Goal: Task Accomplishment & Management: Complete application form

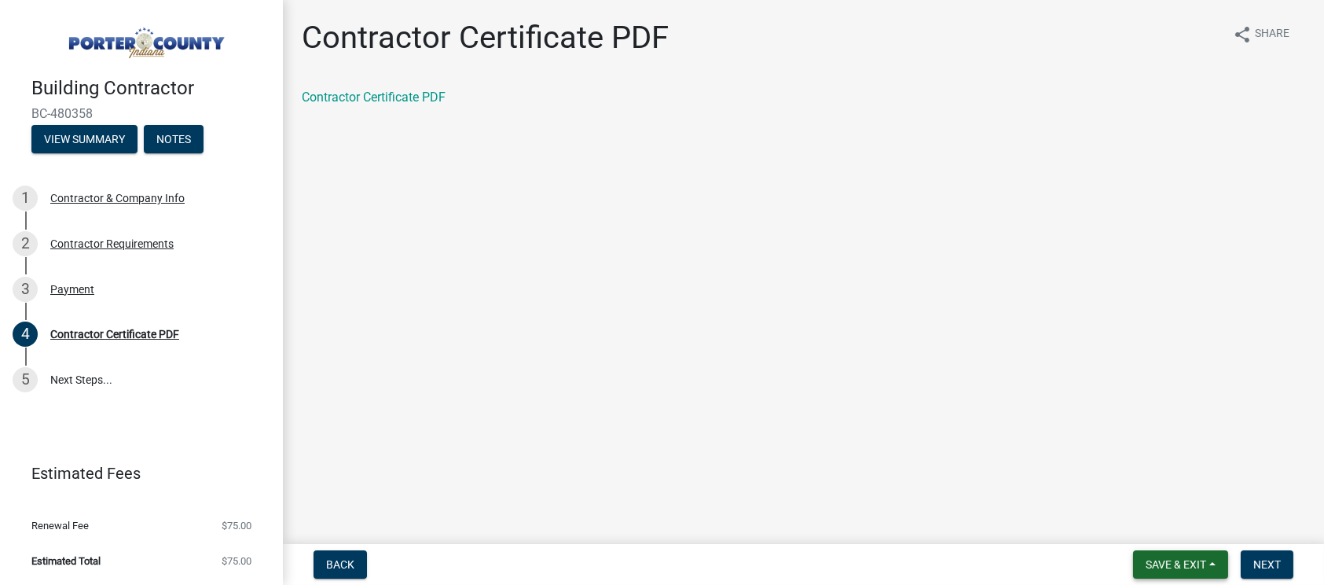
click at [1215, 560] on button "Save & Exit" at bounding box center [1180, 564] width 95 height 28
click at [1190, 519] on button "Save & Exit" at bounding box center [1165, 523] width 126 height 38
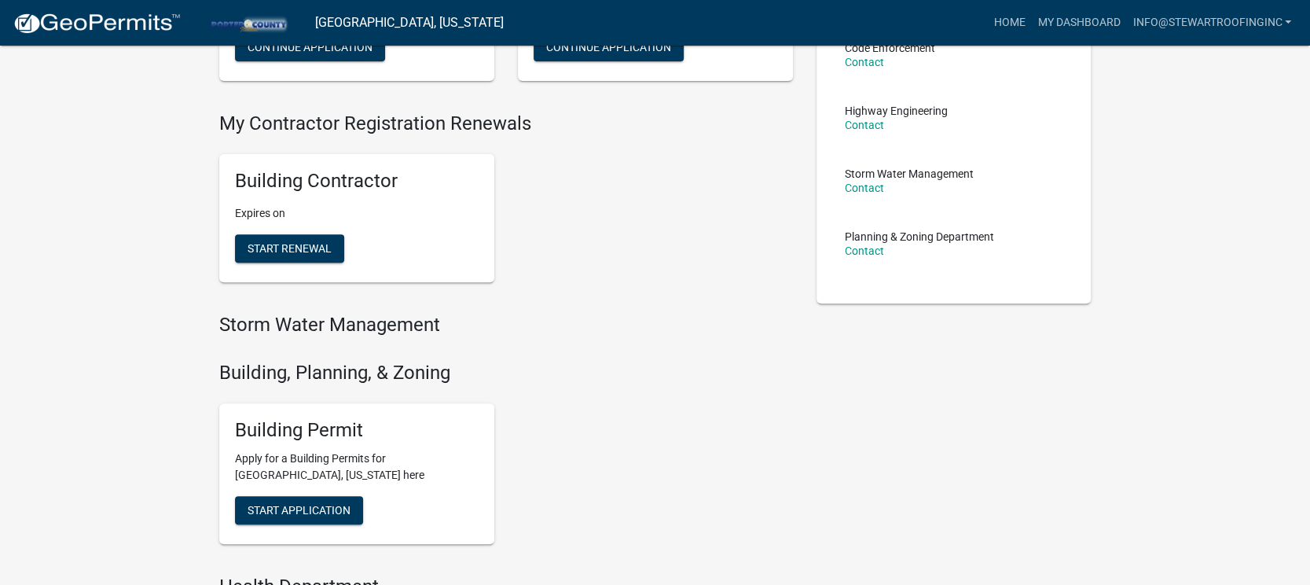
scroll to position [295, 0]
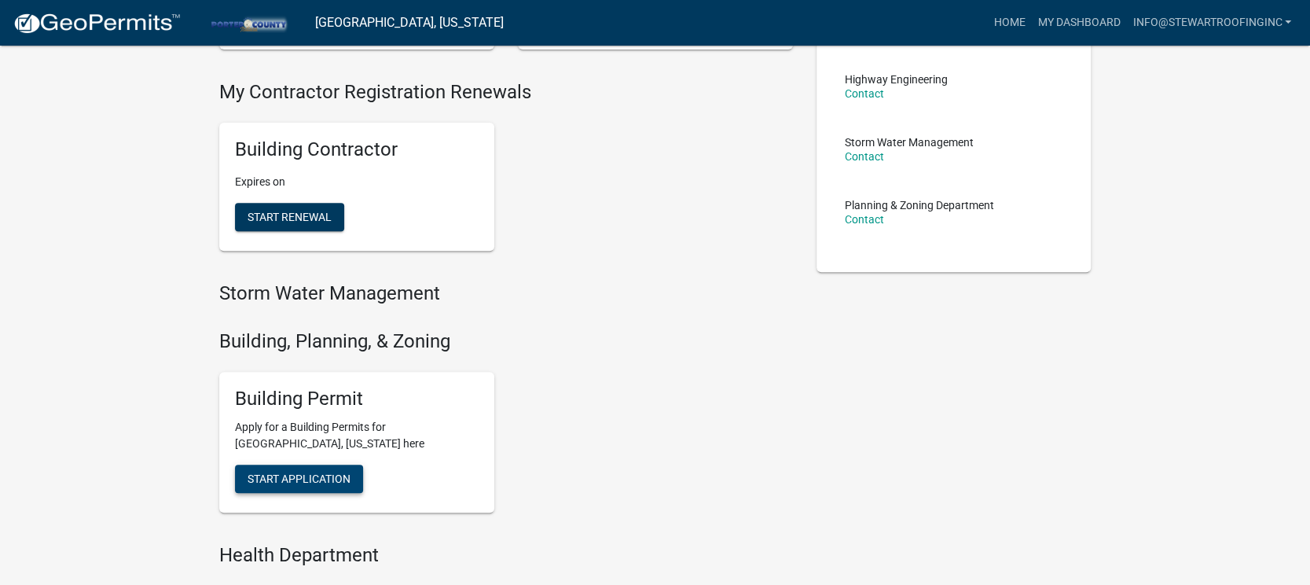
click at [273, 477] on span "Start Application" at bounding box center [298, 478] width 103 height 13
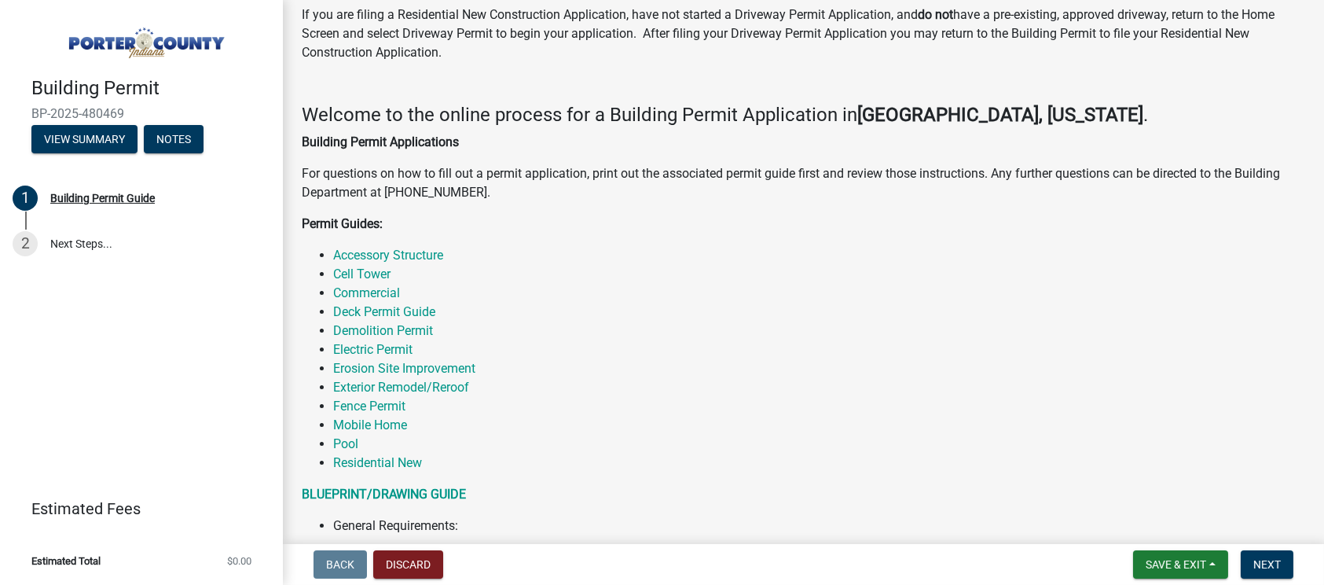
scroll to position [196, 0]
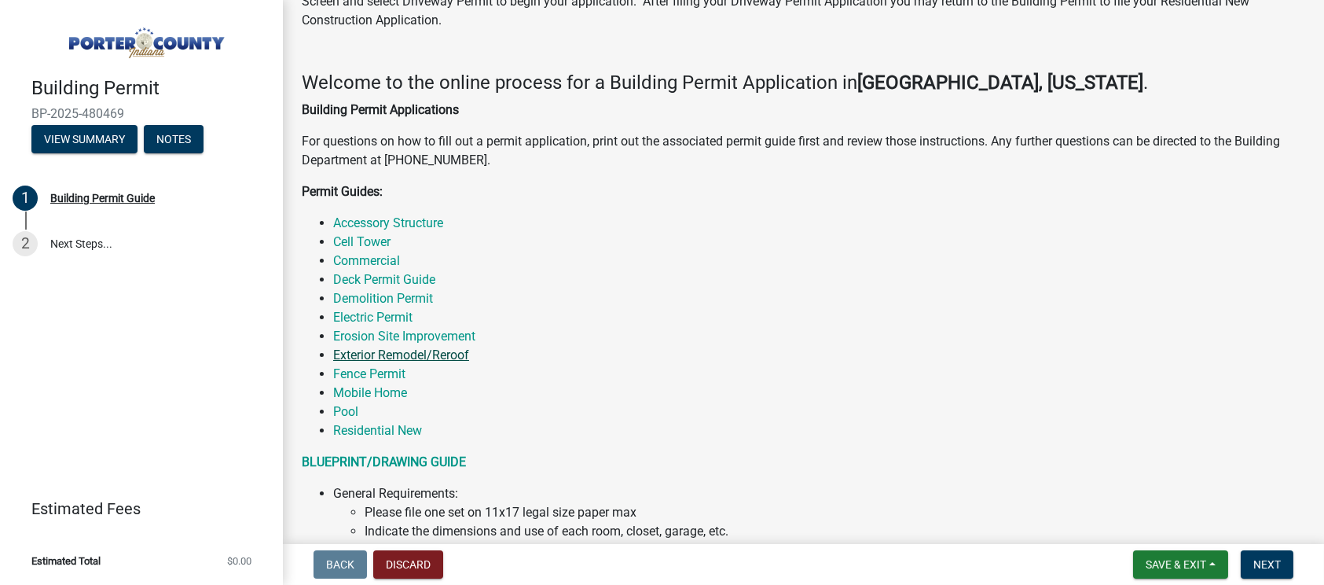
click at [446, 354] on link "Exterior Remodel/Reroof" at bounding box center [401, 354] width 136 height 15
click at [360, 222] on link "Accessory Structure" at bounding box center [388, 222] width 110 height 15
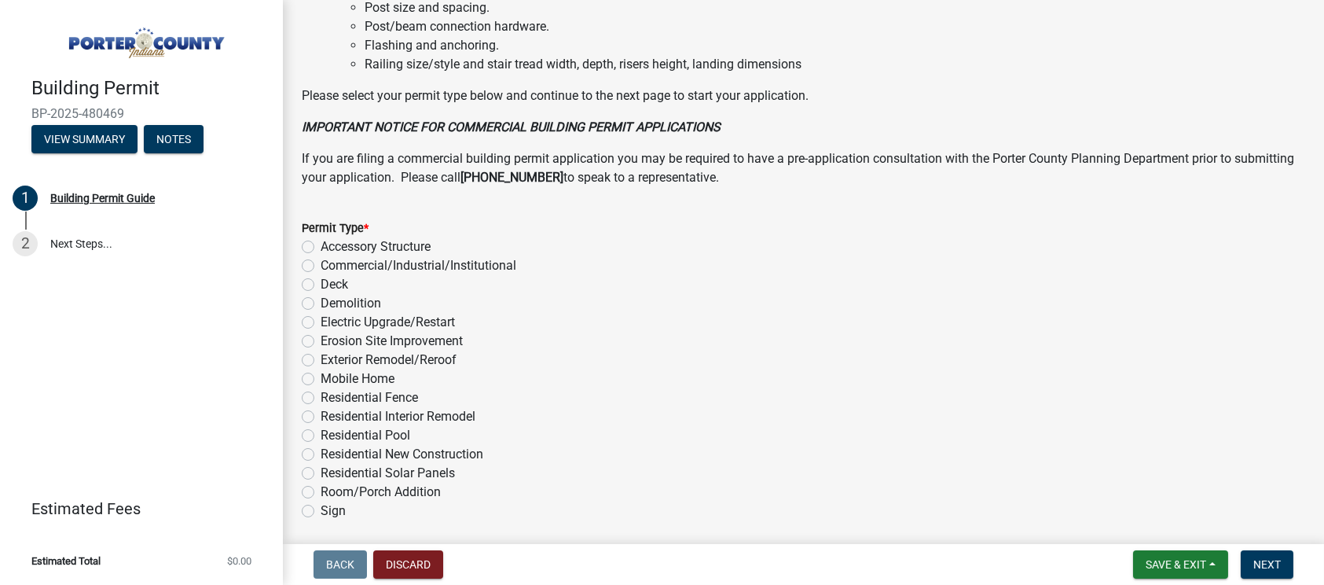
scroll to position [1178, 0]
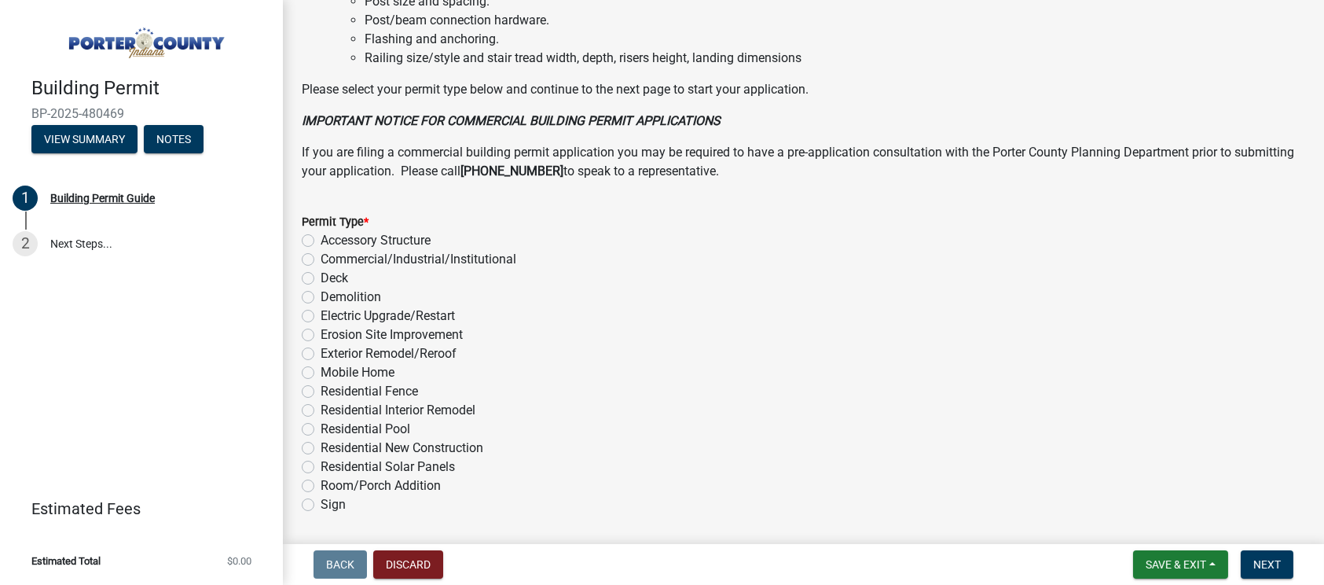
click at [321, 349] on label "Exterior Remodel/Reroof" at bounding box center [389, 353] width 136 height 19
click at [321, 349] on input "Exterior Remodel/Reroof" at bounding box center [326, 349] width 10 height 10
radio input "true"
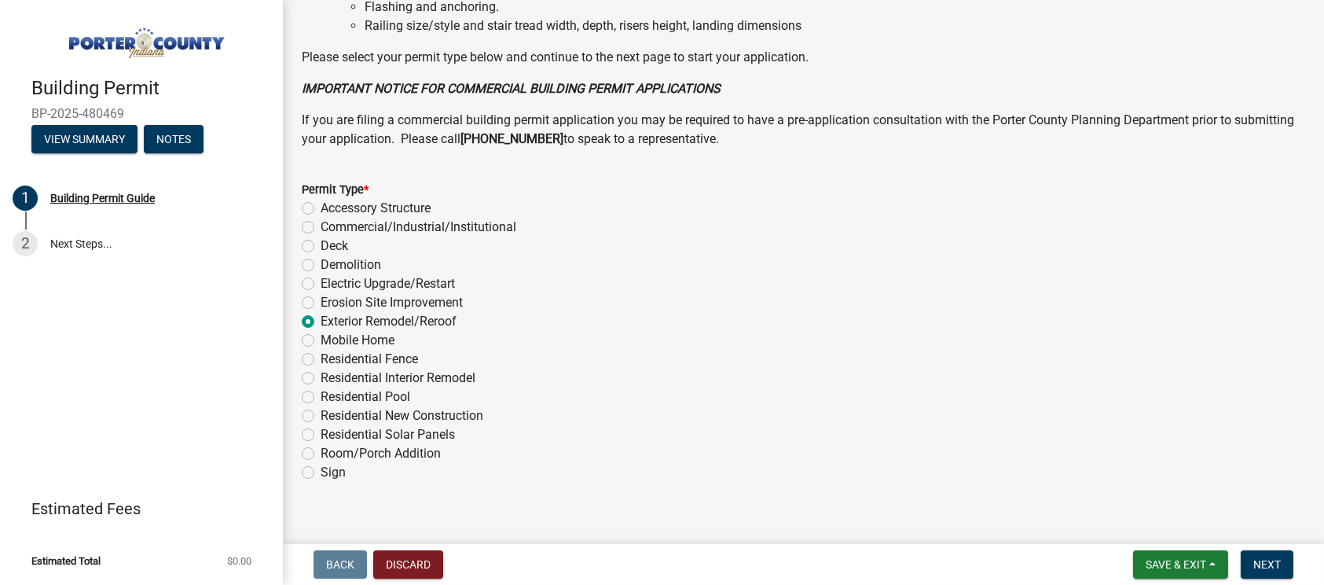
scroll to position [1229, 0]
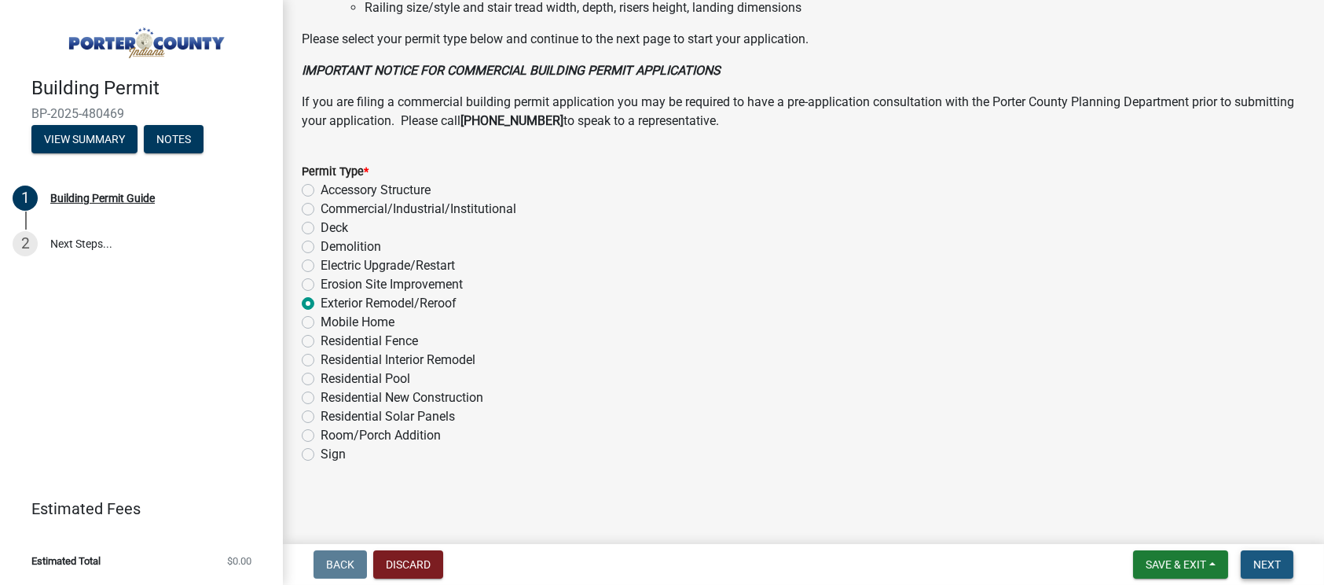
click at [1267, 558] on span "Next" at bounding box center [1266, 564] width 27 height 13
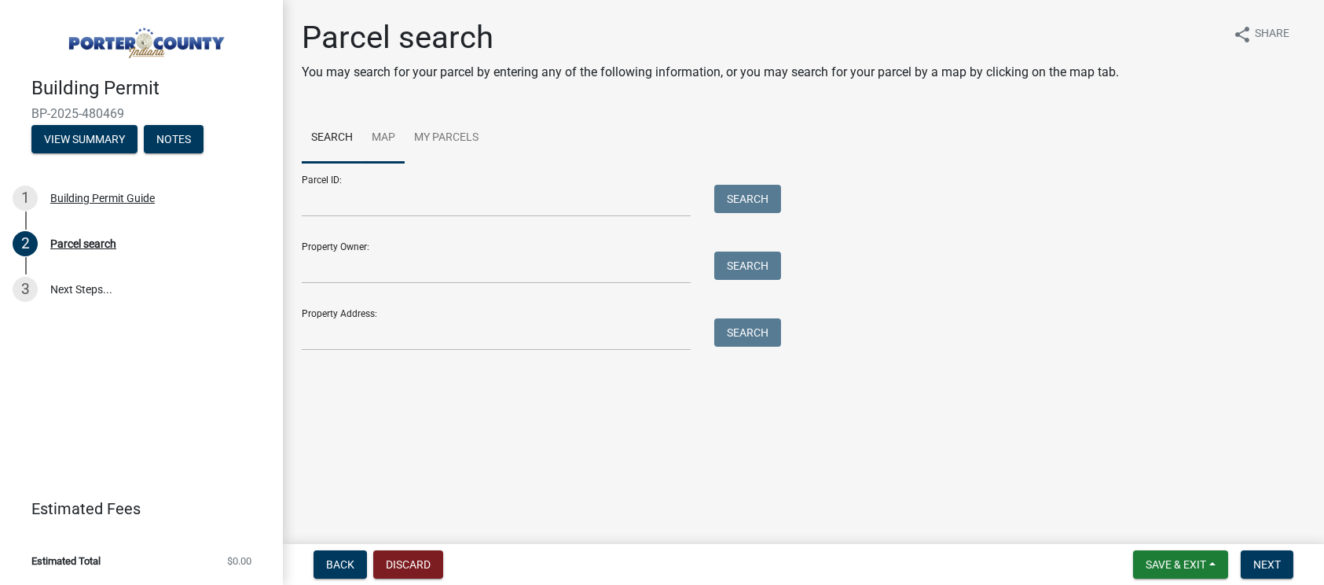
click at [372, 145] on link "Map" at bounding box center [383, 138] width 42 height 50
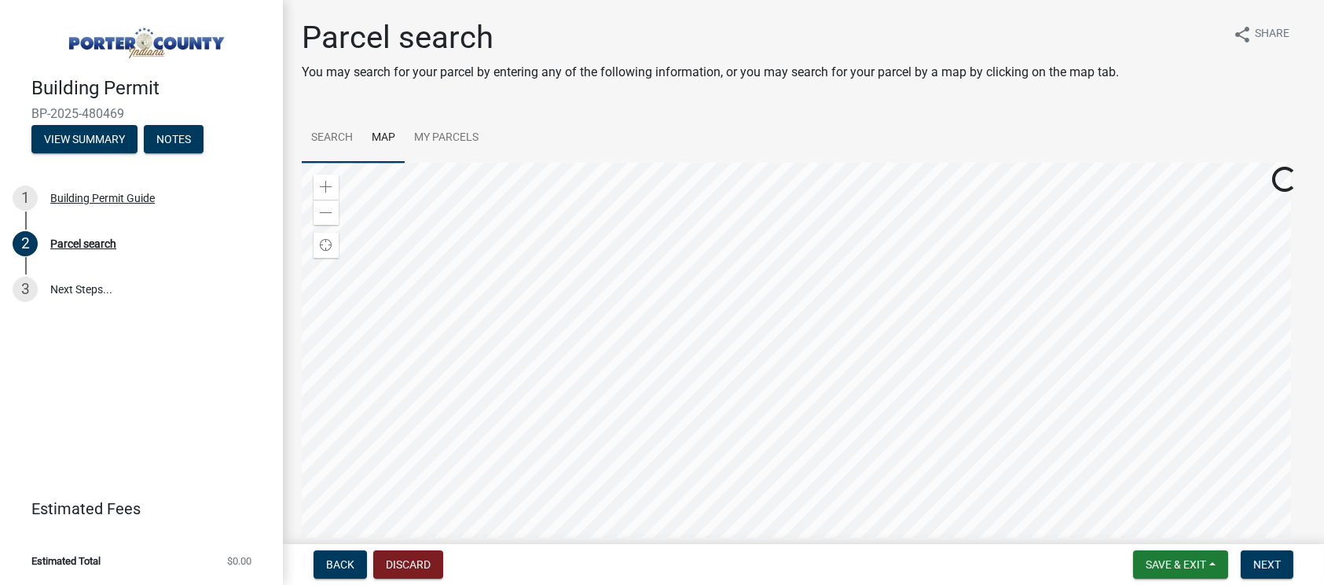
click at [335, 137] on link "Search" at bounding box center [332, 138] width 60 height 50
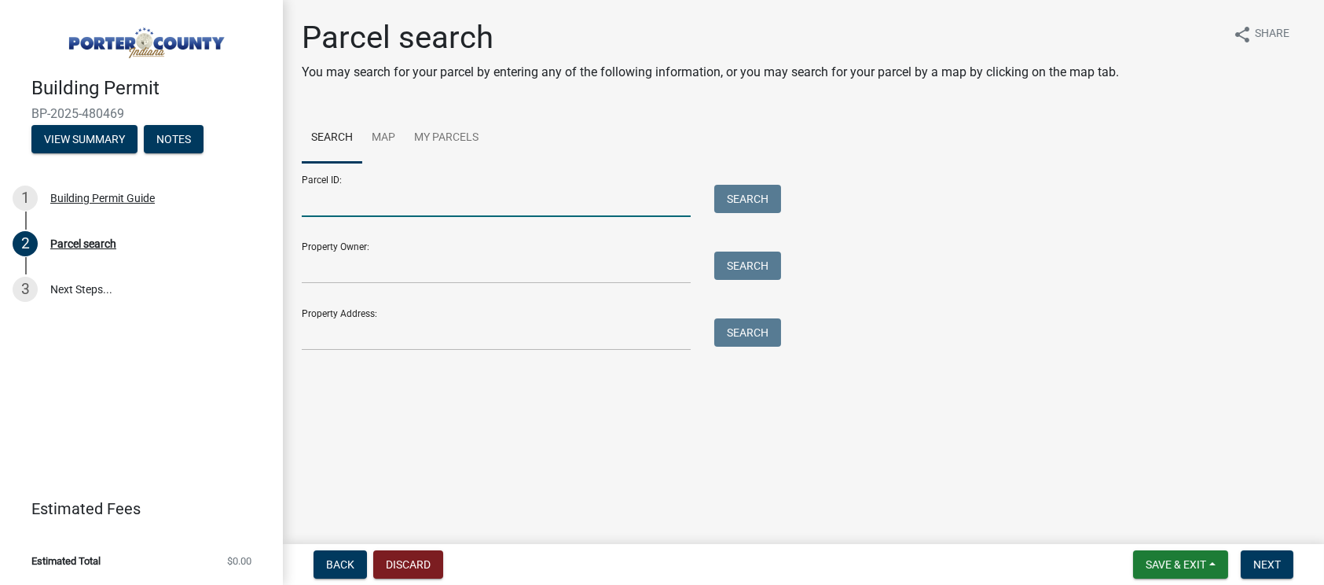
drag, startPoint x: 379, startPoint y: 191, endPoint x: 351, endPoint y: 202, distance: 29.6
click at [378, 190] on input "Parcel ID:" at bounding box center [496, 201] width 389 height 32
click at [408, 331] on input "Property Address:" at bounding box center [496, 334] width 389 height 32
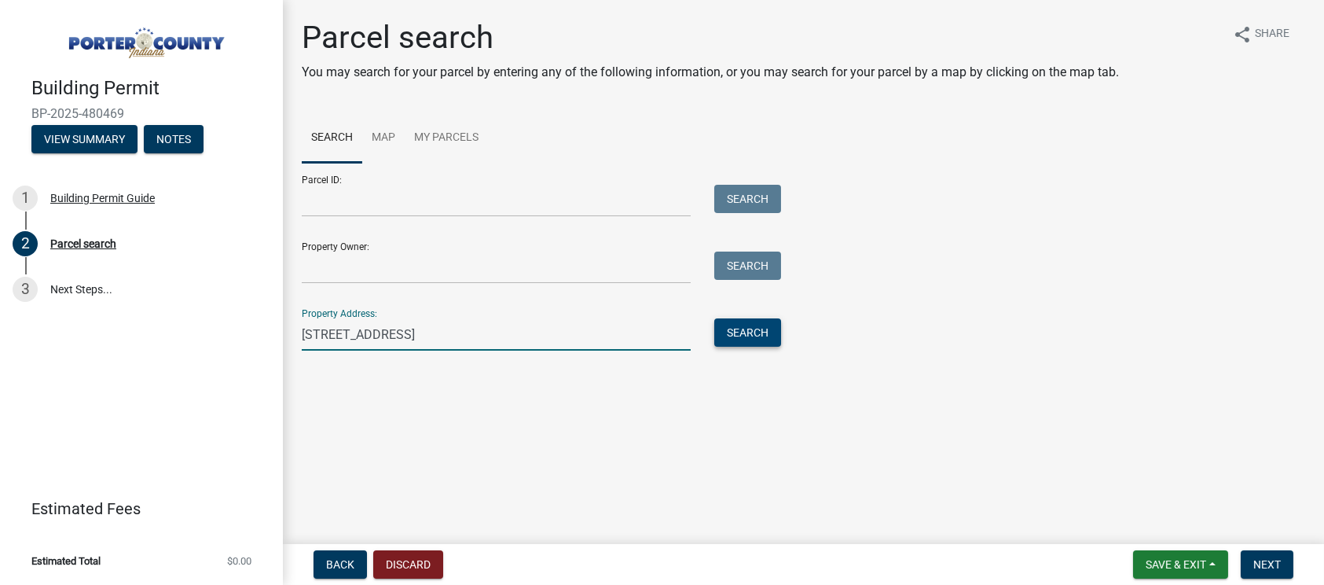
type input "[STREET_ADDRESS]"
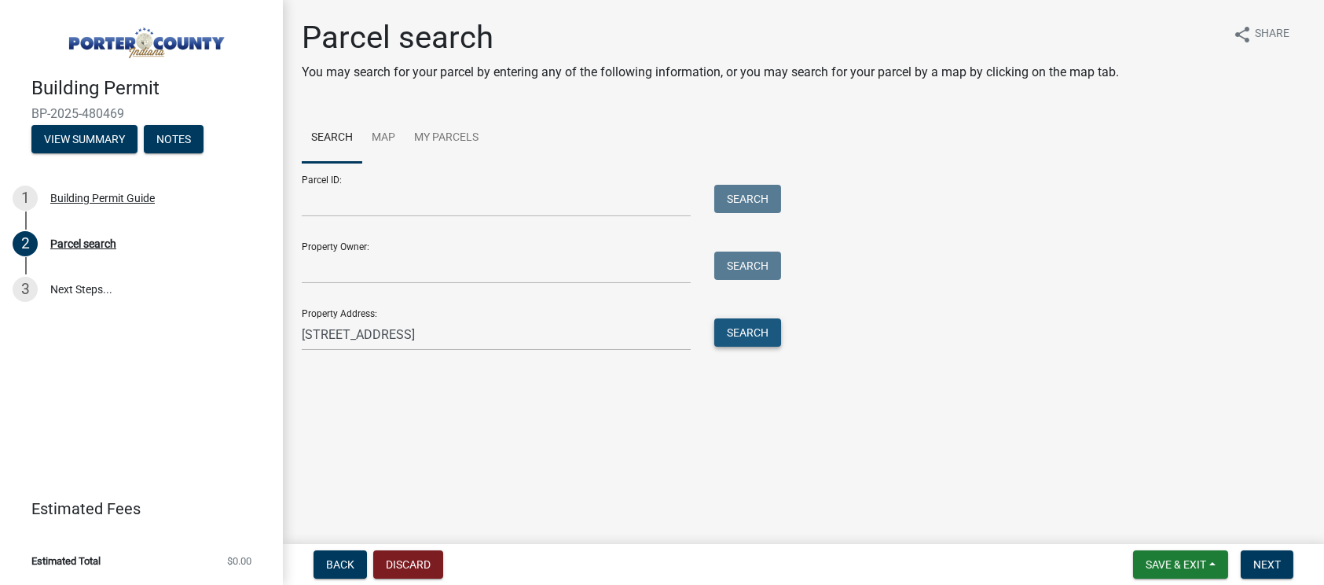
click at [742, 330] on button "Search" at bounding box center [747, 332] width 67 height 28
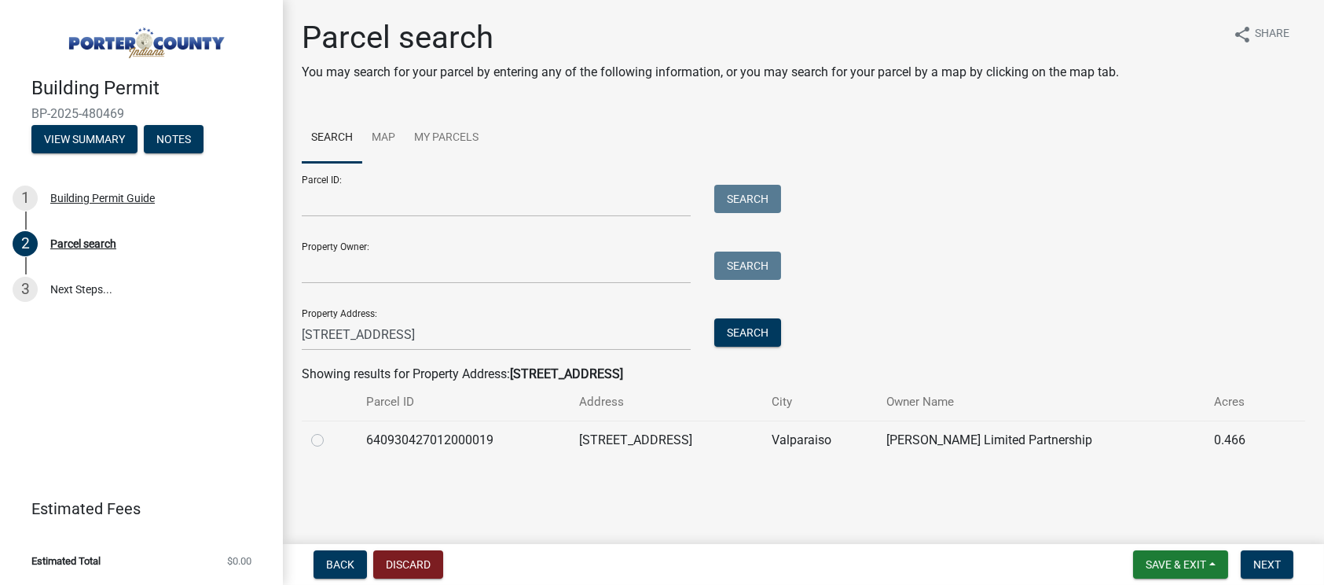
click at [330, 431] on label at bounding box center [330, 431] width 0 height 0
click at [330, 437] on input "radio" at bounding box center [335, 436] width 10 height 10
radio input "true"
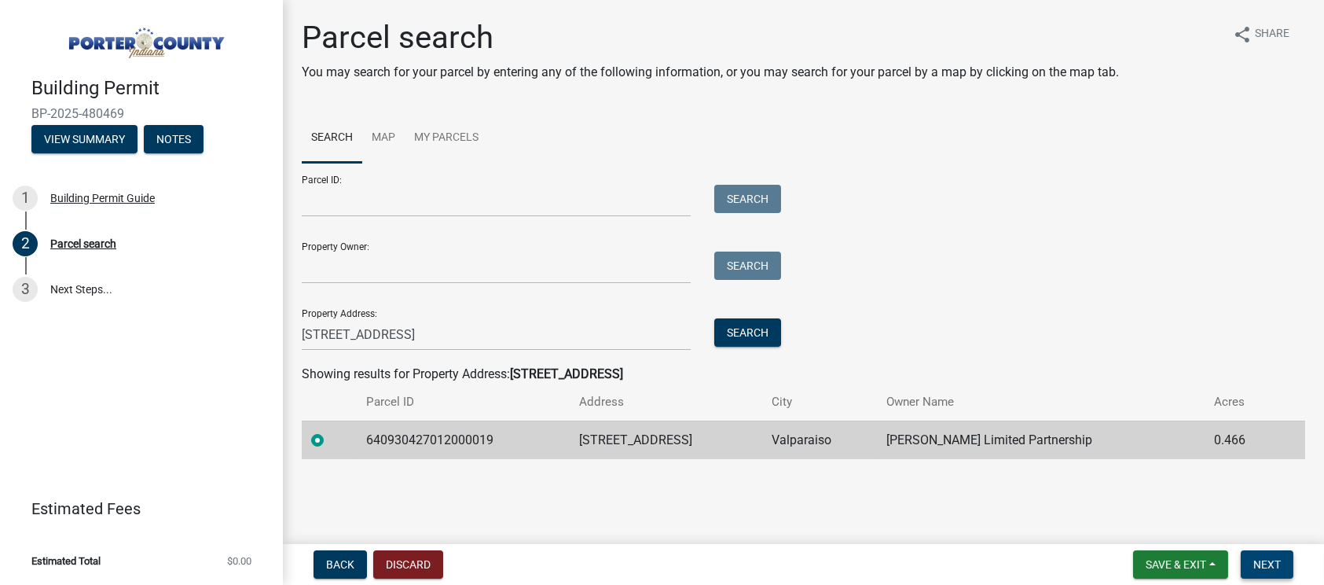
click at [1284, 564] on button "Next" at bounding box center [1267, 564] width 53 height 28
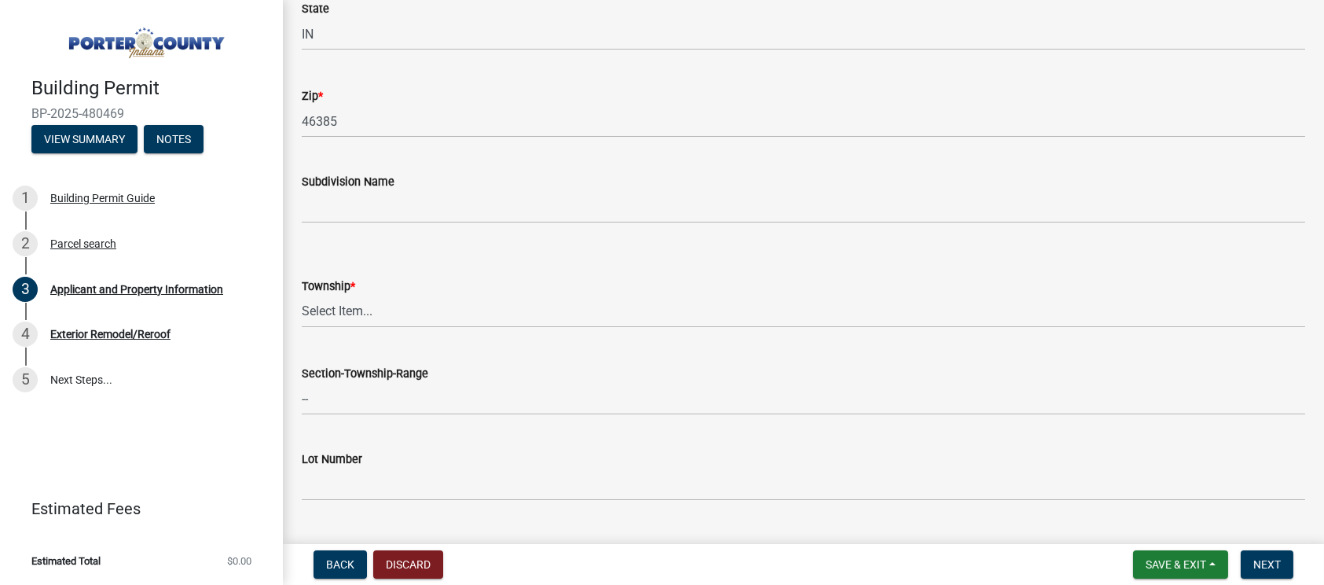
scroll to position [491, 0]
click at [376, 312] on select "Select Item... [PERSON_NAME][GEOGRAPHIC_DATA] [PERSON_NAME][GEOGRAPHIC_DATA] [G…" at bounding box center [803, 309] width 1003 height 32
click at [396, 328] on wm-data-entity-input "Township * Select Item... [PERSON_NAME][GEOGRAPHIC_DATA] [PERSON_NAME][GEOGRAPH…" at bounding box center [803, 286] width 1003 height 106
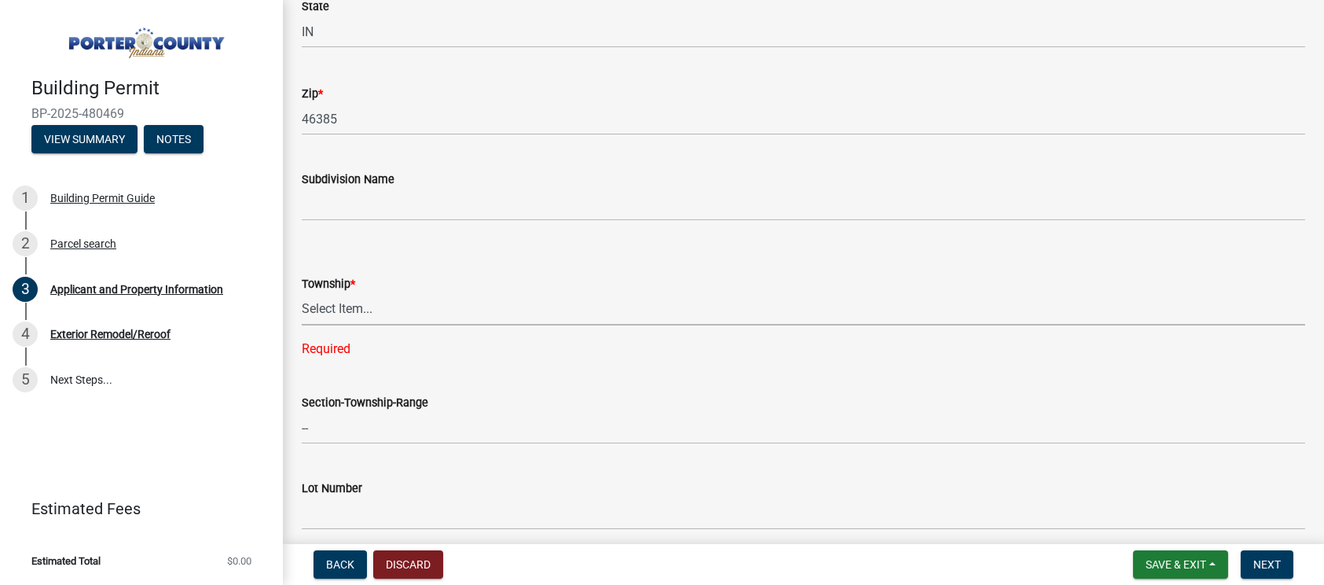
click at [365, 311] on select "Select Item... [PERSON_NAME][GEOGRAPHIC_DATA] [PERSON_NAME][GEOGRAPHIC_DATA] [G…" at bounding box center [803, 309] width 1003 height 32
click at [302, 293] on select "Select Item... [PERSON_NAME][GEOGRAPHIC_DATA] [PERSON_NAME][GEOGRAPHIC_DATA] [G…" at bounding box center [803, 309] width 1003 height 32
select select "4e6cbcac-7d48-4f78-b019-902ed53214cd"
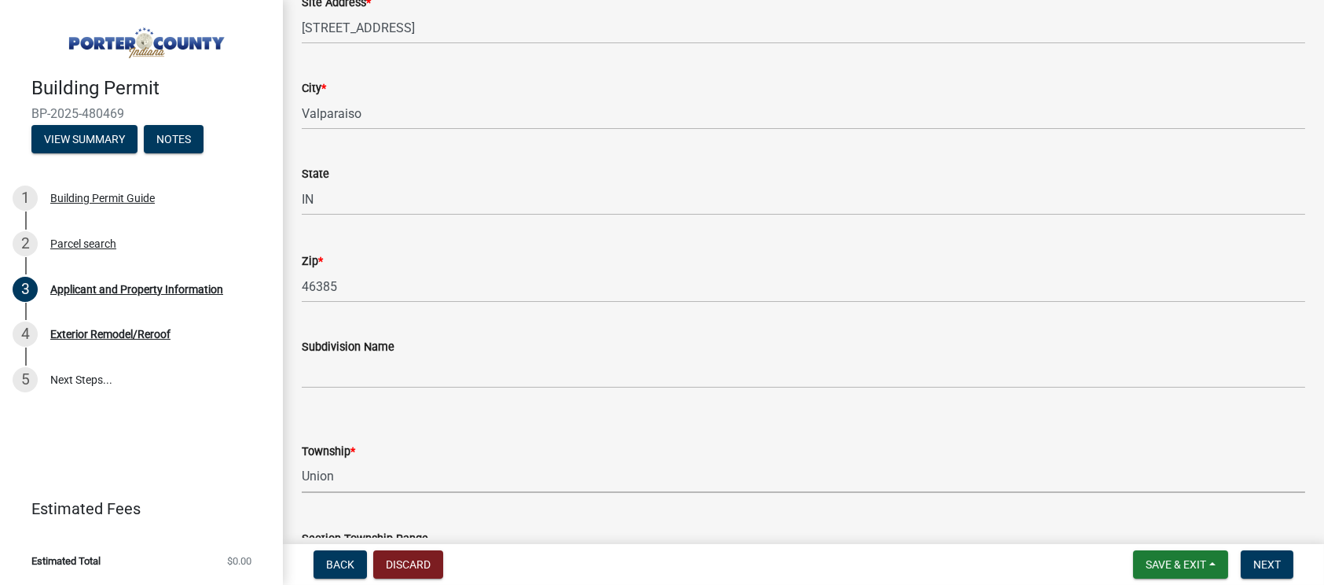
scroll to position [295, 0]
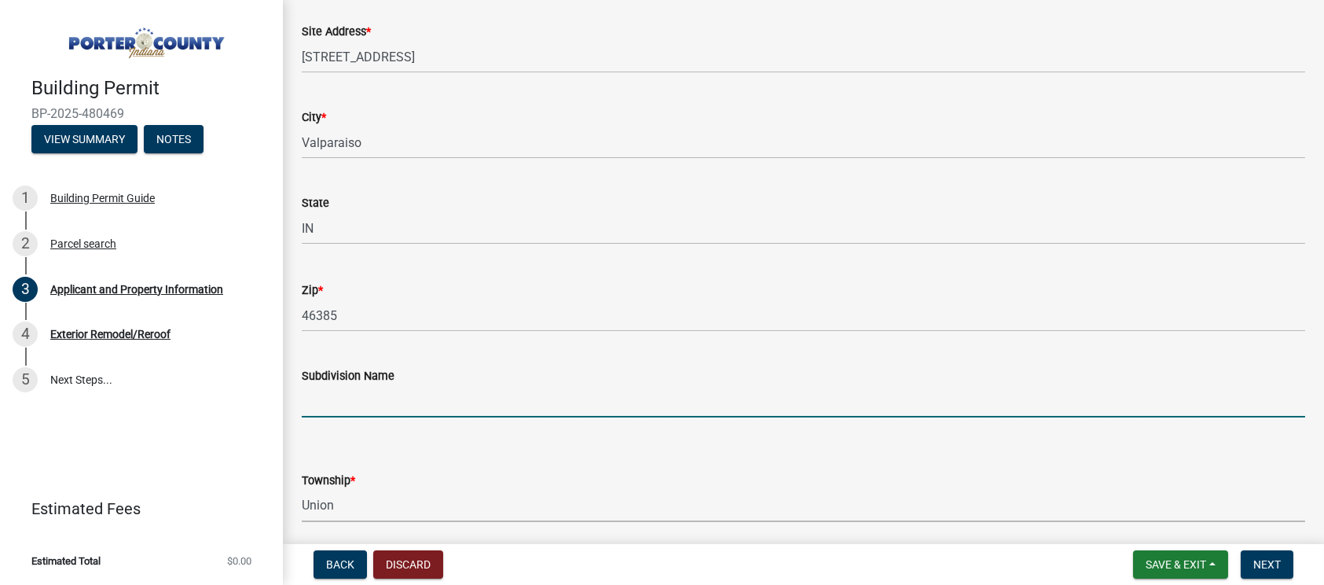
click at [339, 412] on input "Subdivision Name" at bounding box center [803, 401] width 1003 height 32
paste input "[GEOGRAPHIC_DATA] / 376"
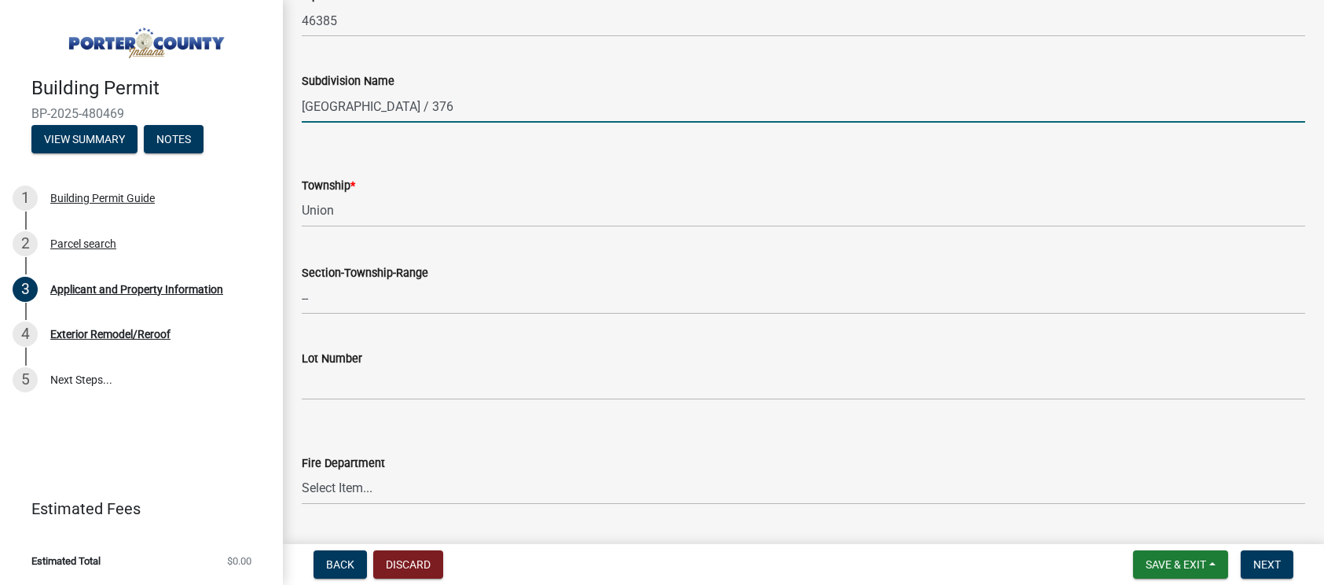
scroll to position [491, 0]
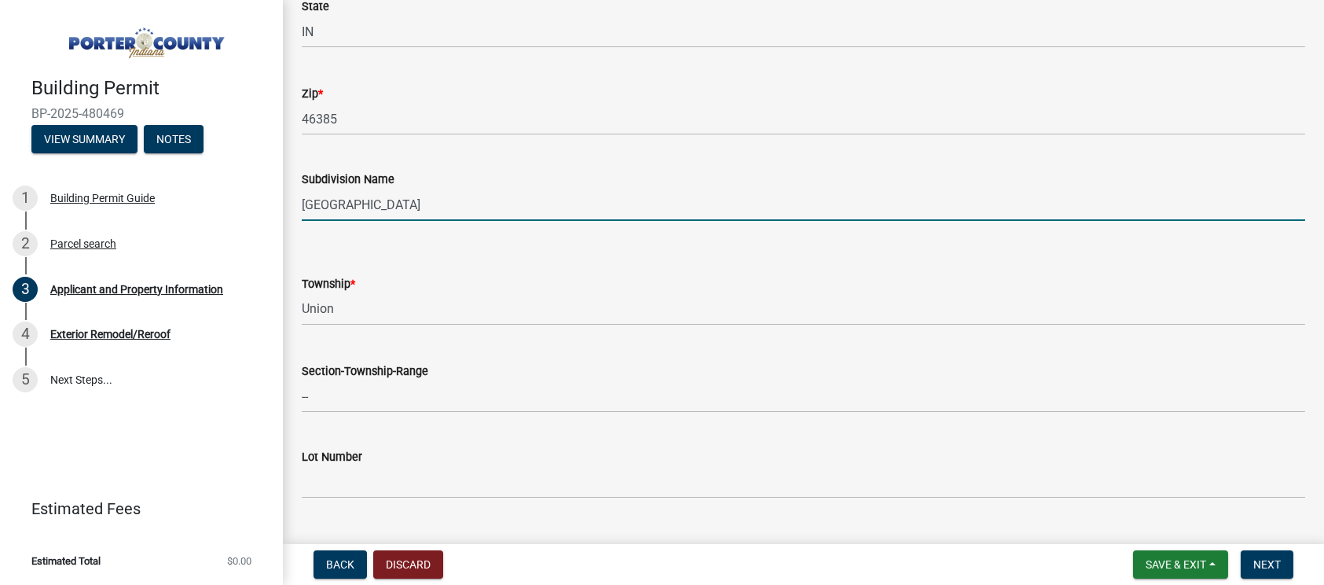
type input "[GEOGRAPHIC_DATA]"
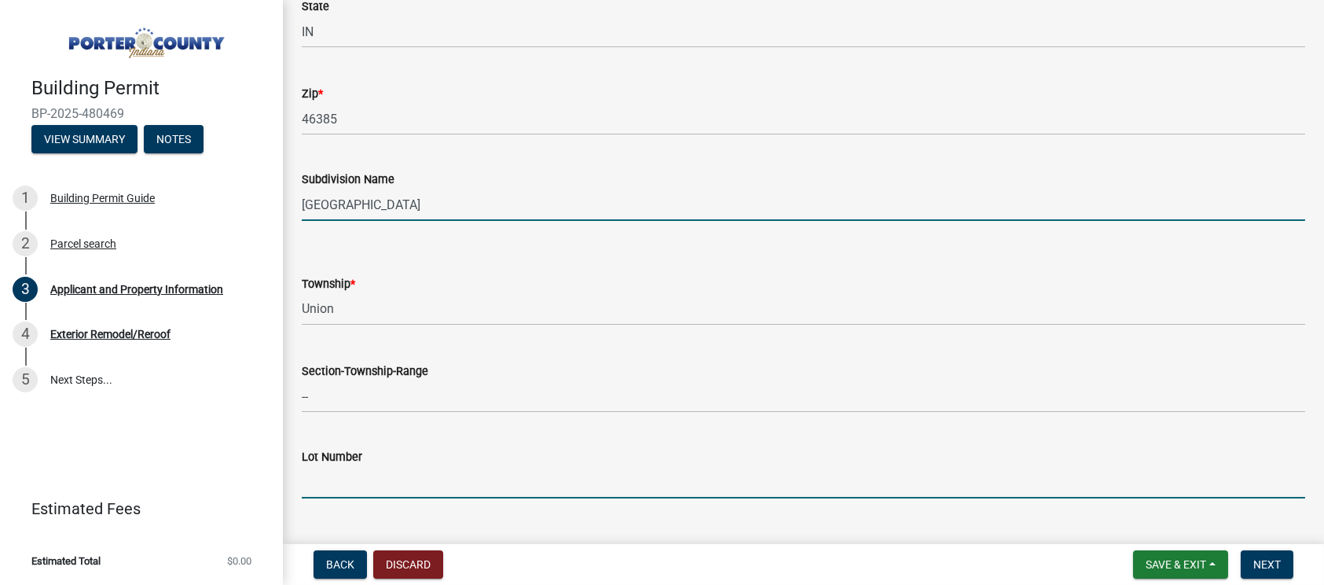
click at [326, 489] on input "Lot Number" at bounding box center [803, 482] width 1003 height 32
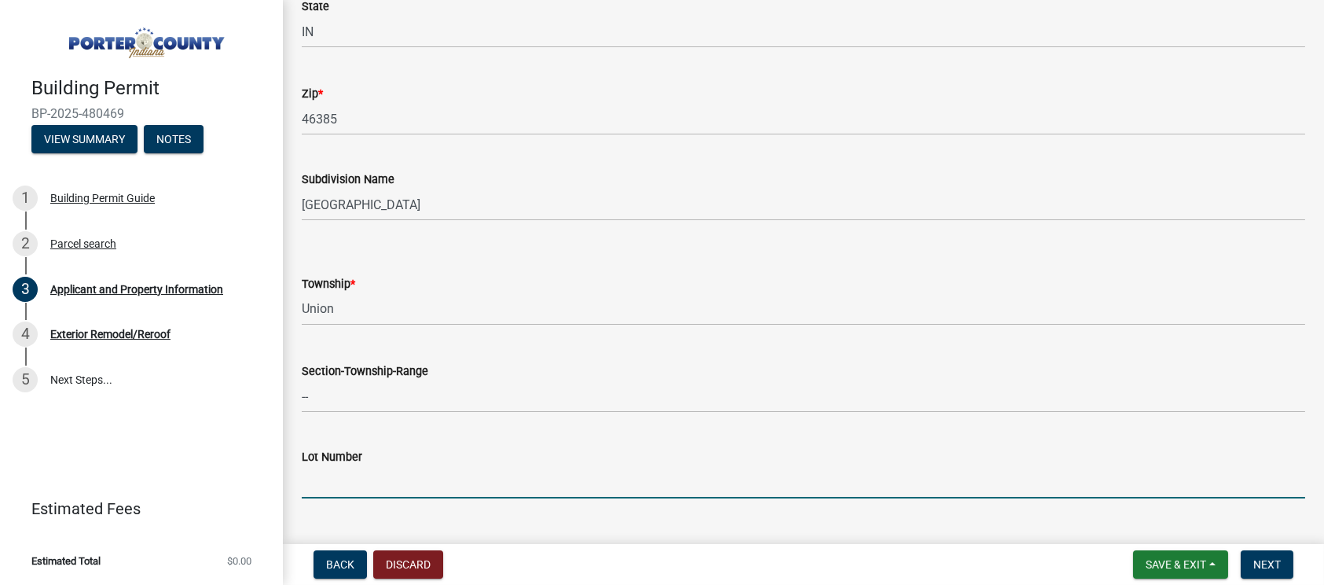
paste input "[GEOGRAPHIC_DATA] / 376"
type input "376"
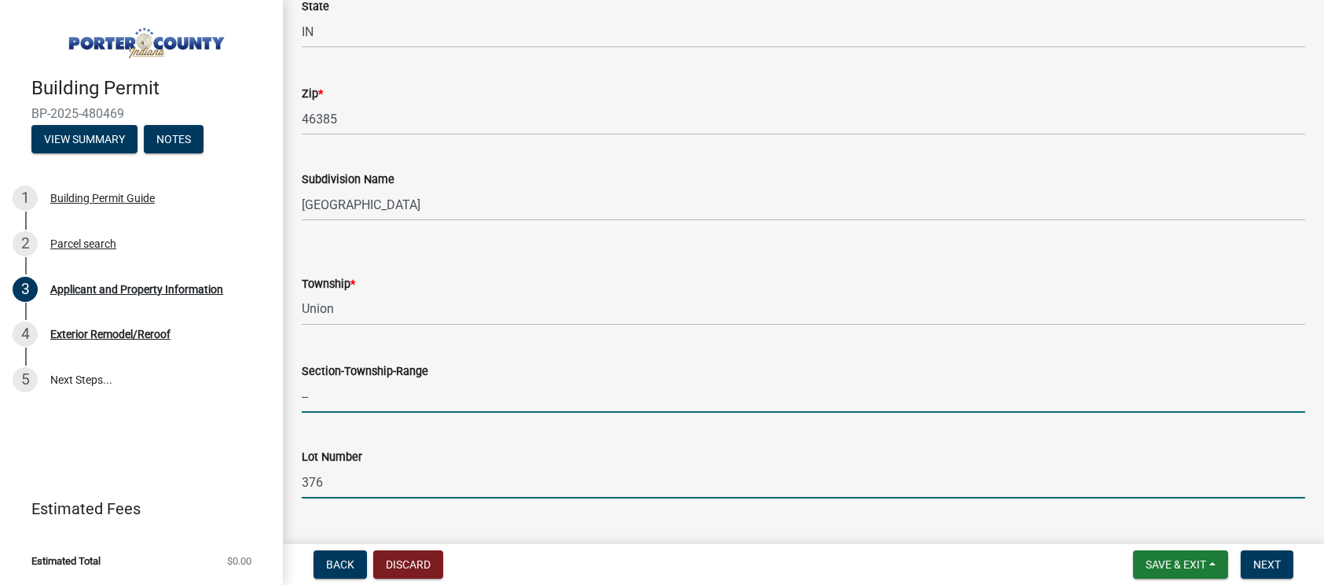
click at [377, 397] on input "--" at bounding box center [803, 396] width 1003 height 32
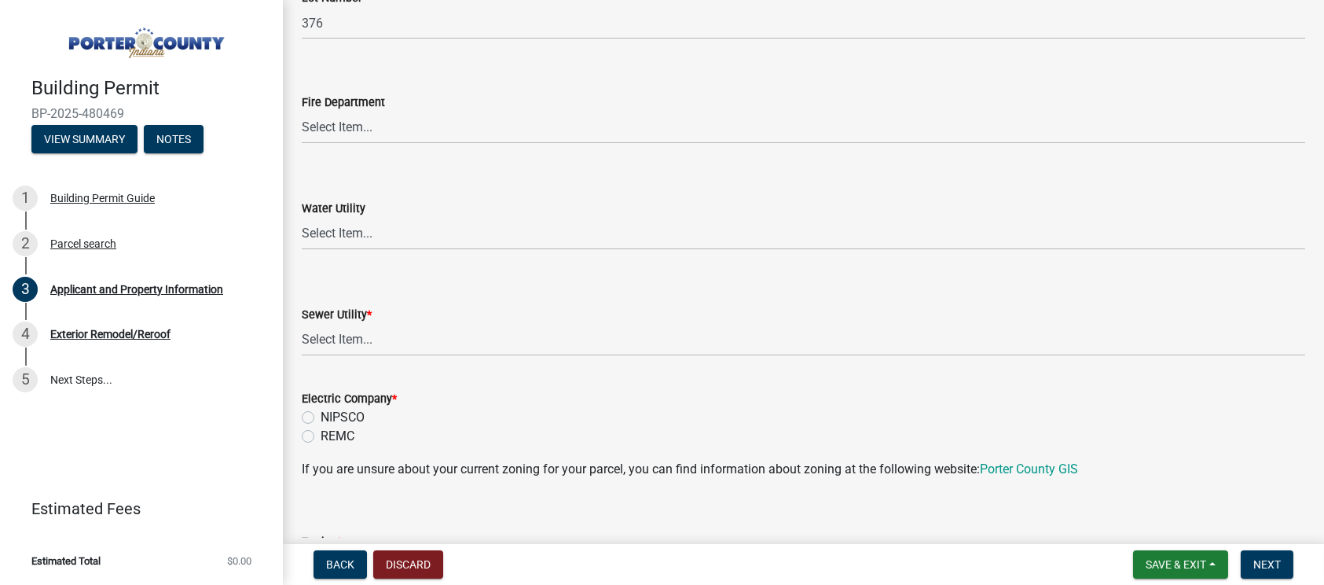
scroll to position [982, 0]
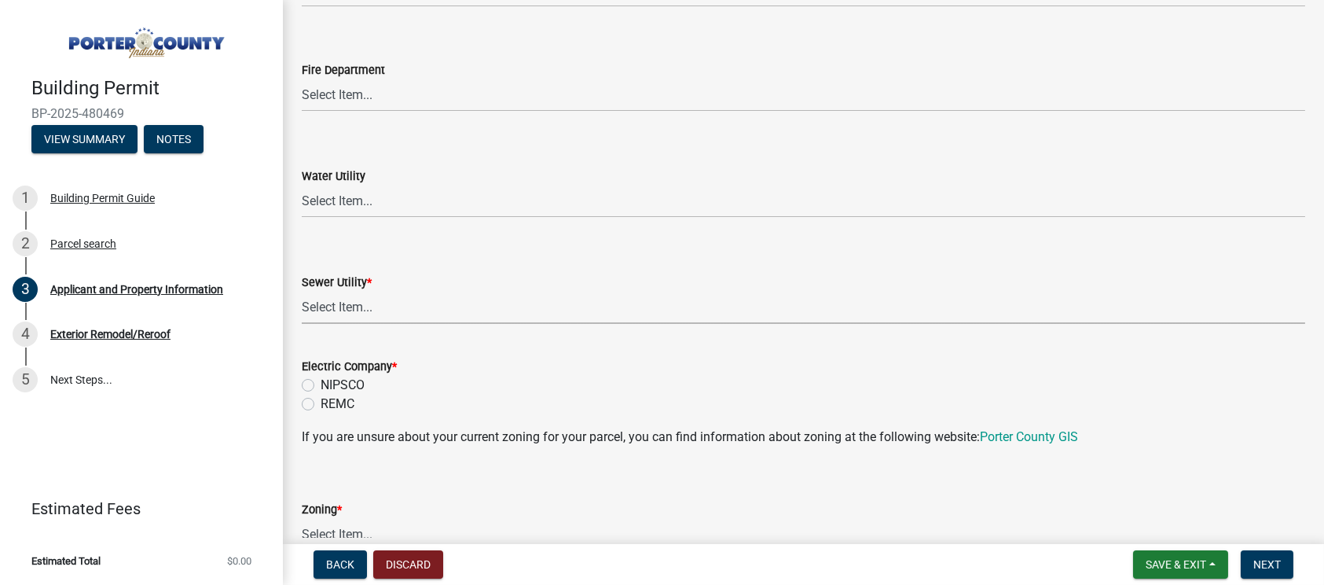
click at [336, 310] on select "Select Item... Aqua [US_STATE] Inc Damon Run Falling Waters Lake Eliza - LEACD …" at bounding box center [803, 307] width 1003 height 32
click at [336, 311] on select "Select Item... Aqua [US_STATE] Inc Damon Run Falling Waters Lake Eliza - LEACD …" at bounding box center [803, 307] width 1003 height 32
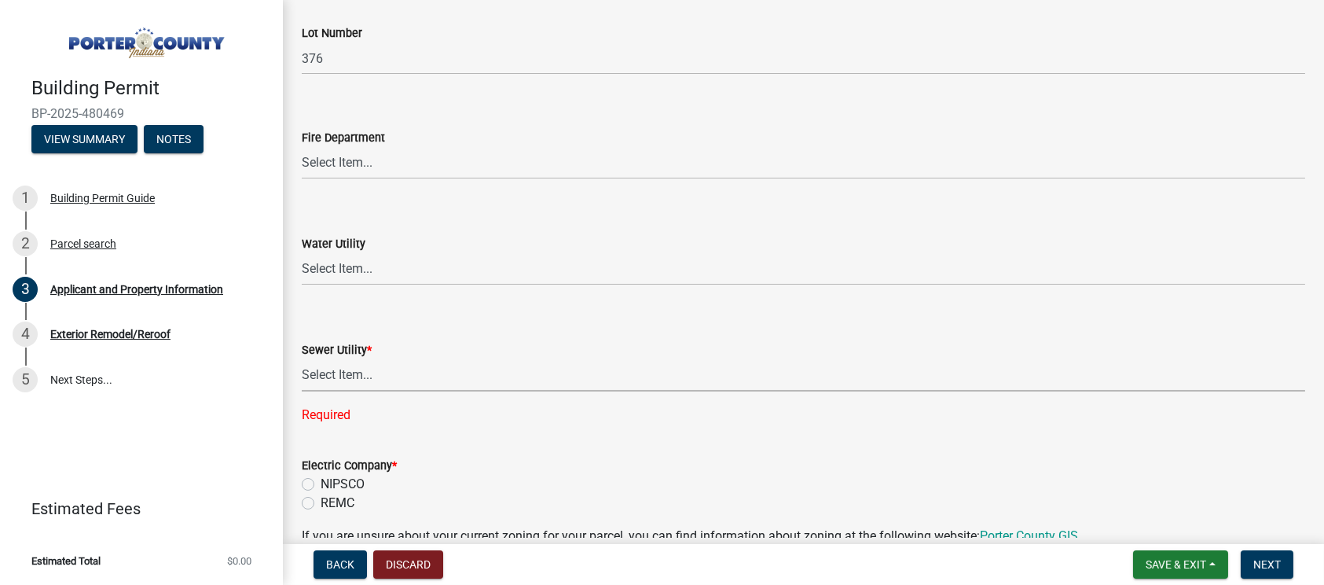
scroll to position [884, 0]
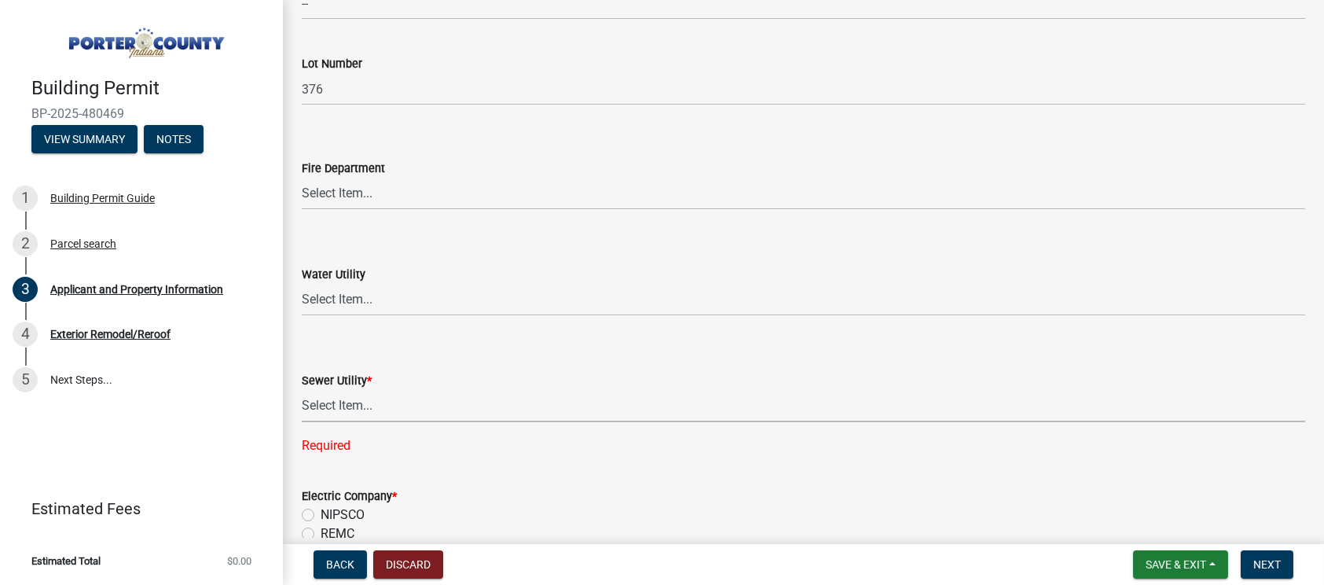
click at [437, 406] on select "Select Item... Aqua [US_STATE] Inc Damon Run Falling Waters Lake Eliza - LEACD …" at bounding box center [803, 406] width 1003 height 32
click at [302, 390] on select "Select Item... Aqua [US_STATE] Inc Damon Run Falling Waters Lake Eliza - LEACD …" at bounding box center [803, 406] width 1003 height 32
select select "c796f995-08fe-487b-a20e-70ab553361d3"
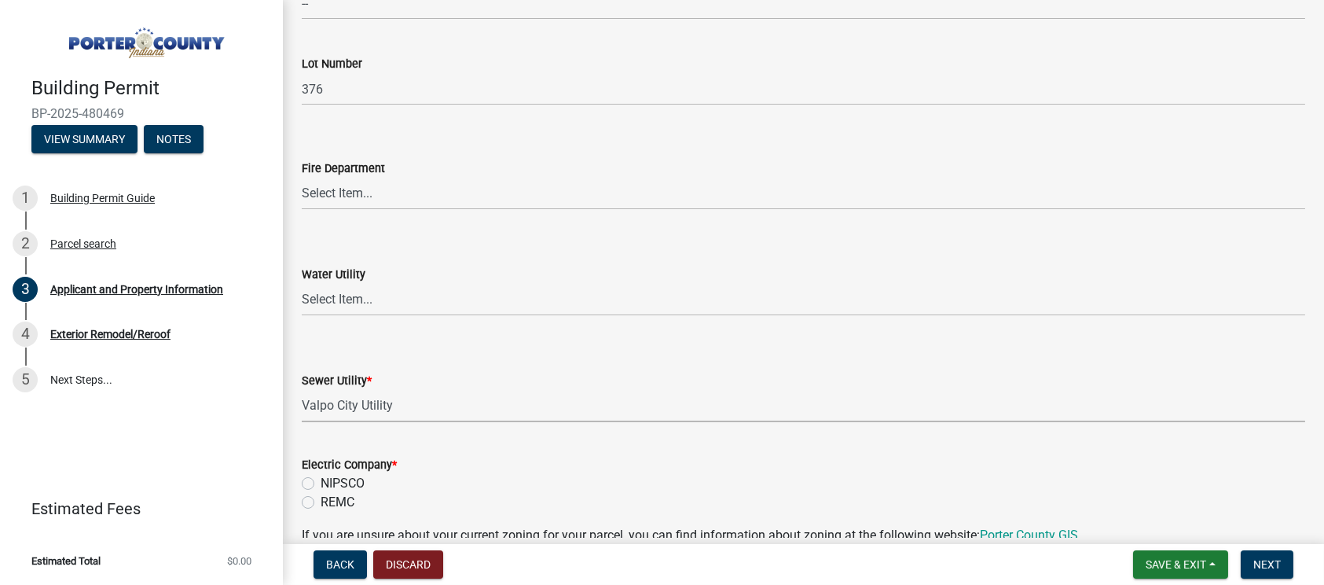
click at [305, 474] on div "NIPSCO" at bounding box center [803, 483] width 1003 height 19
click at [321, 483] on label "NIPSCO" at bounding box center [343, 483] width 44 height 19
click at [321, 483] on input "NIPSCO" at bounding box center [326, 479] width 10 height 10
radio input "true"
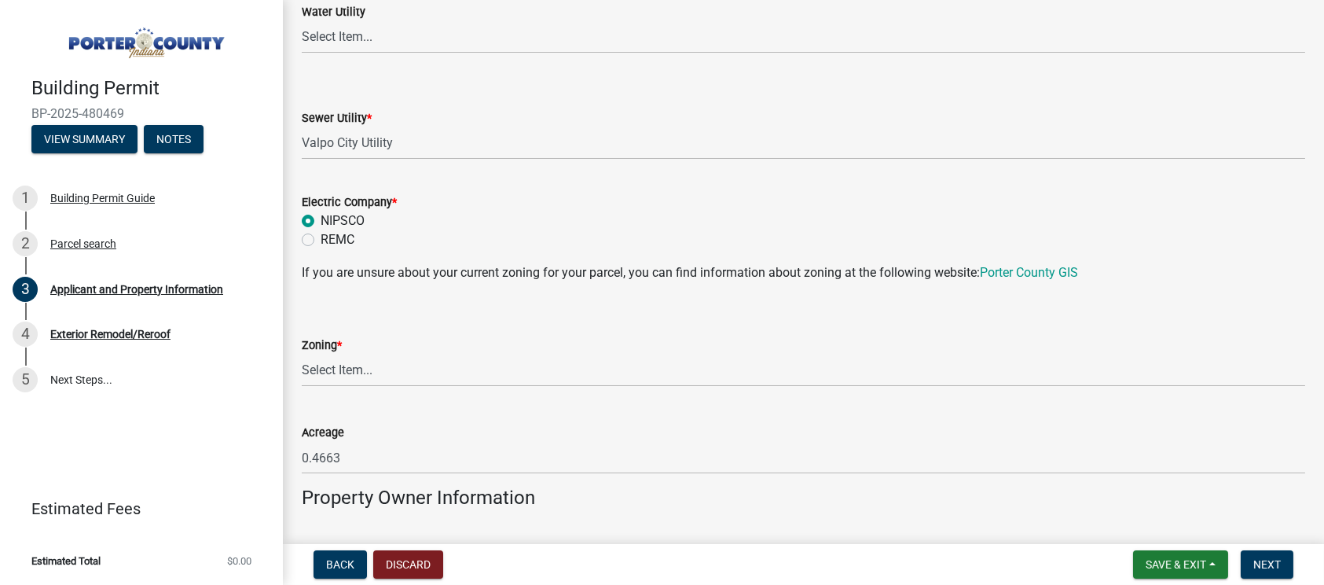
scroll to position [1178, 0]
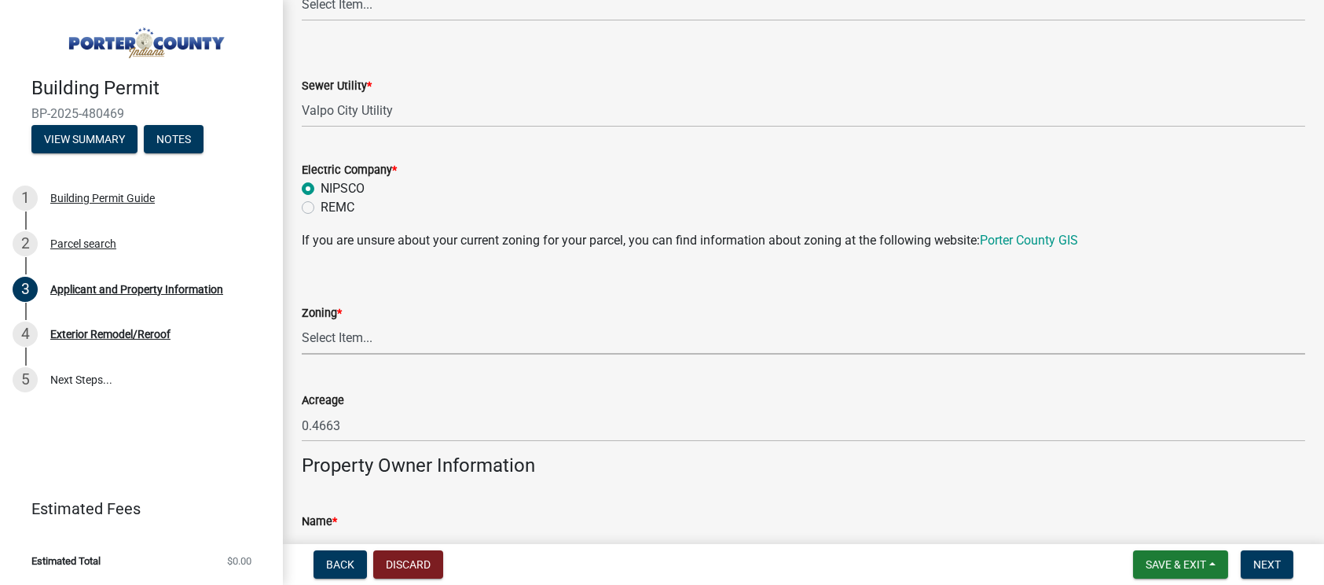
click at [349, 338] on select "Select Item... A1 A2 CH CM CN I1 I2 I3 IN MP OT P1 P2 PUD R1 R2 R3 R4 RL RR" at bounding box center [803, 338] width 1003 height 32
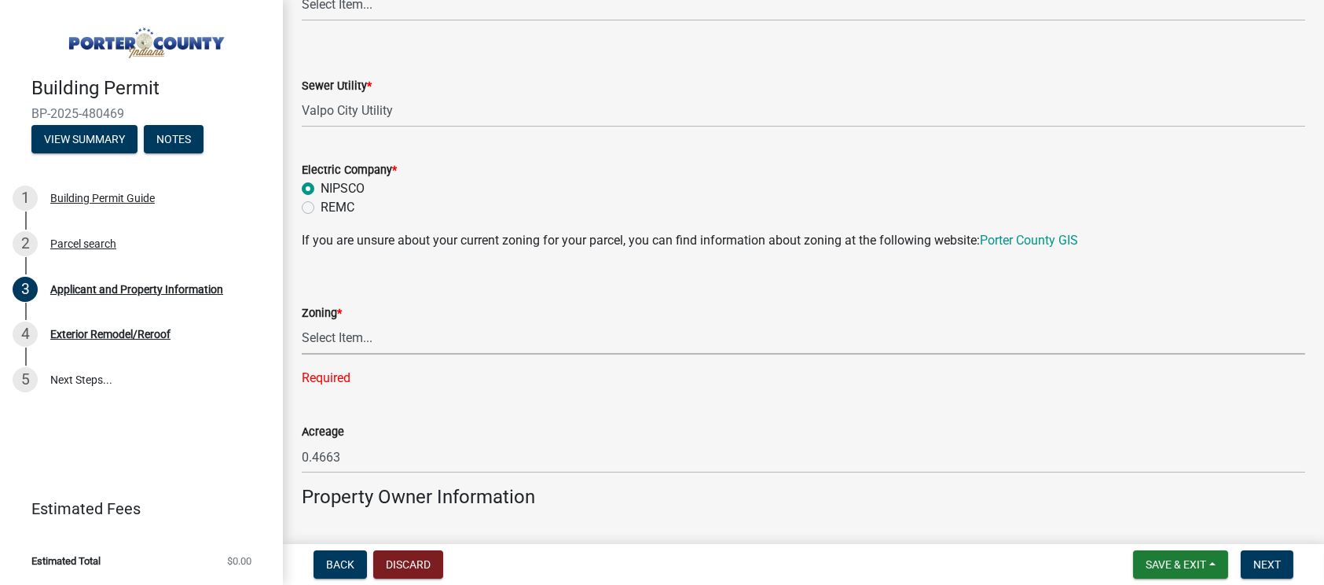
click at [366, 344] on select "Select Item... A1 A2 CH CM CN I1 I2 I3 IN MP OT P1 P2 PUD R1 R2 R3 R4 RL RR" at bounding box center [803, 338] width 1003 height 32
click at [302, 322] on select "Select Item... A1 A2 CH CM CN I1 I2 I3 IN MP OT P1 P2 PUD R1 R2 R3 R4 RL RR" at bounding box center [803, 338] width 1003 height 32
select select "271bd504-2c49-4a3f-937e-0db1d3436bac"
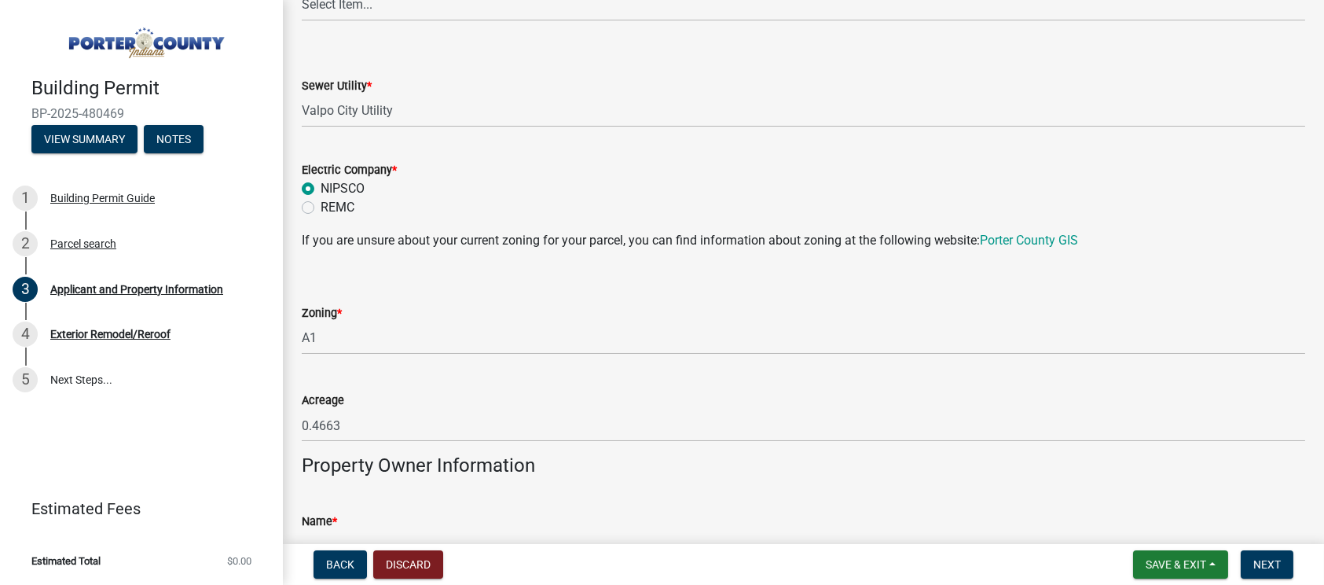
click at [587, 387] on div "Acreage 0.4663" at bounding box center [803, 404] width 1003 height 73
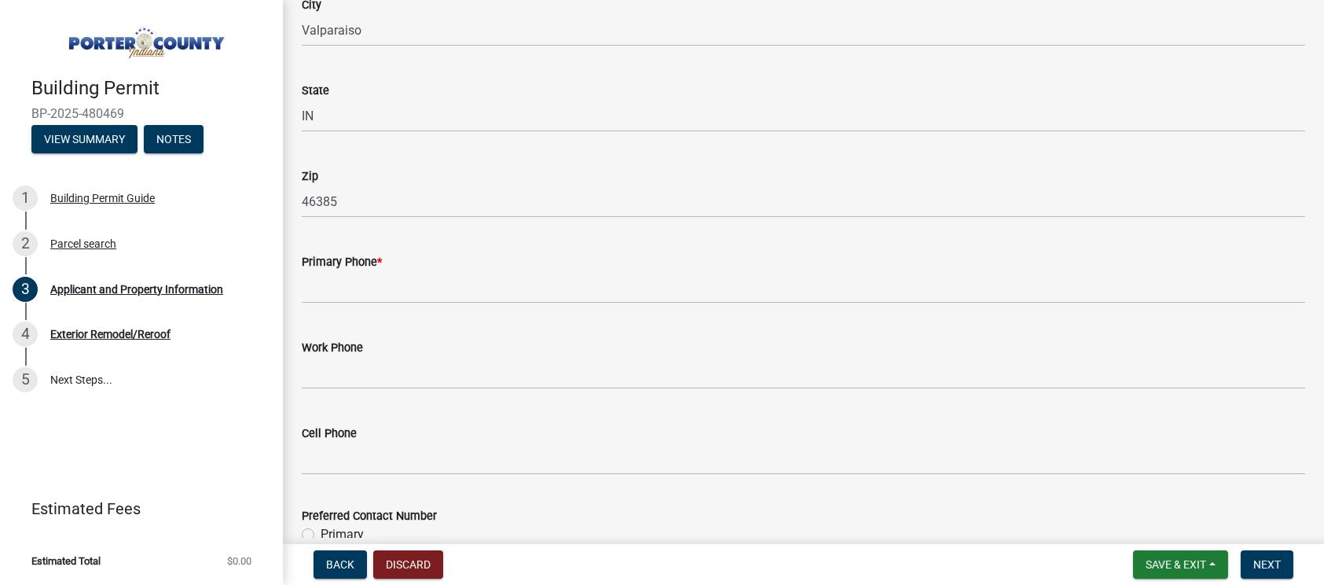
scroll to position [1964, 0]
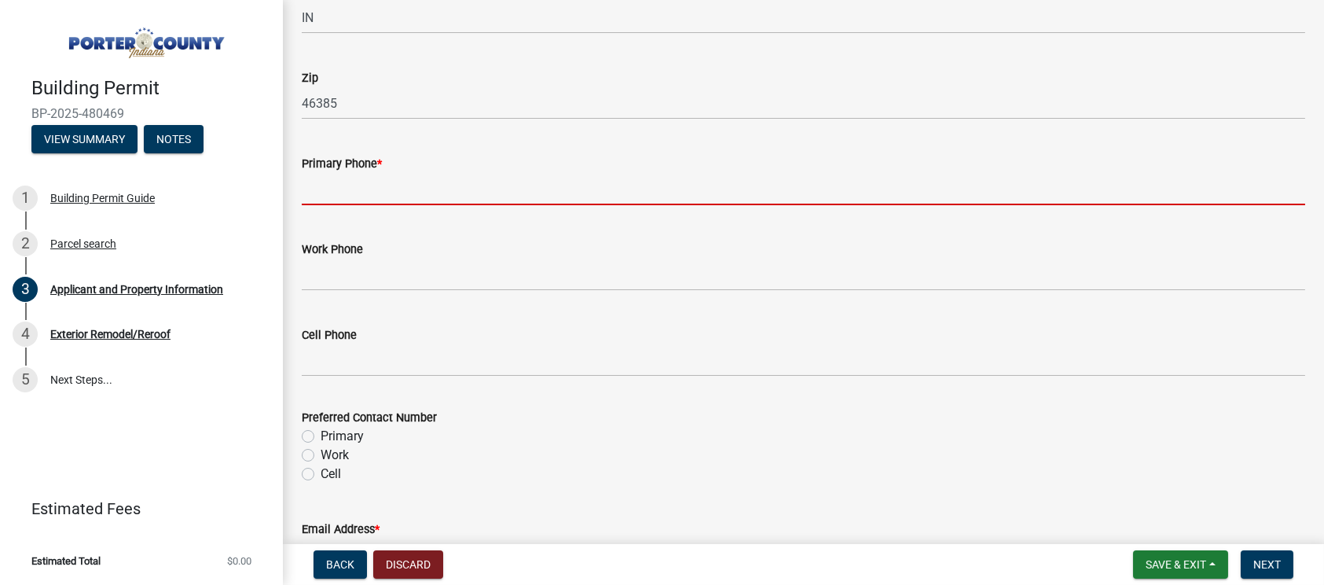
click at [336, 192] on input "Primary Phone *" at bounding box center [803, 189] width 1003 height 32
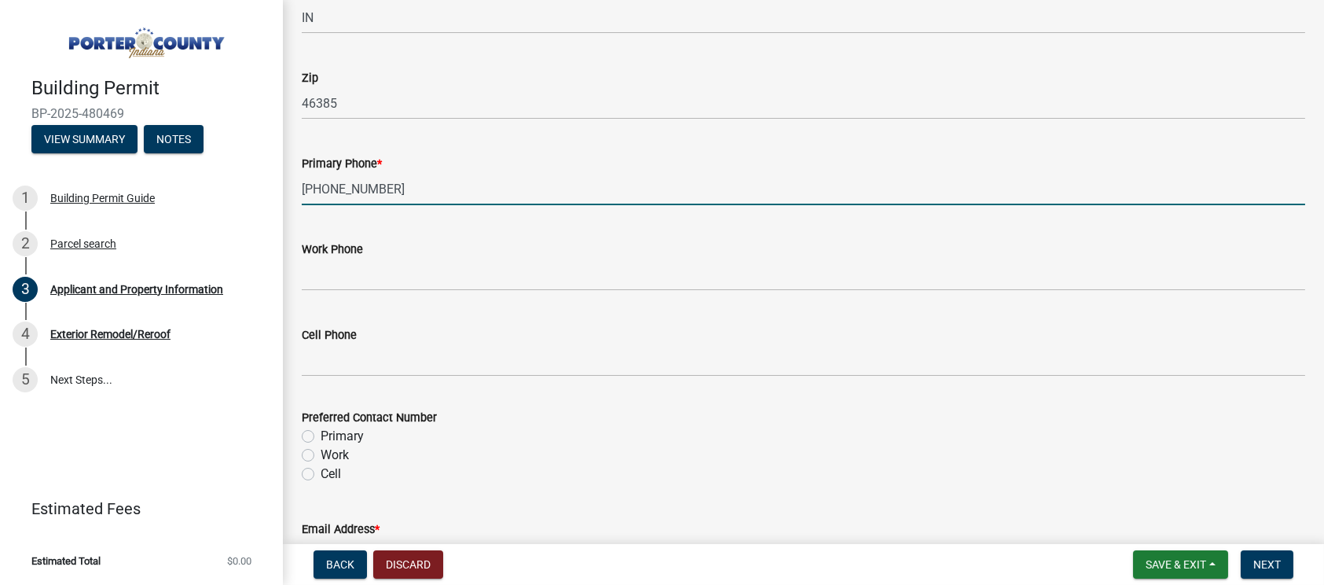
type input "[PHONE_NUMBER]"
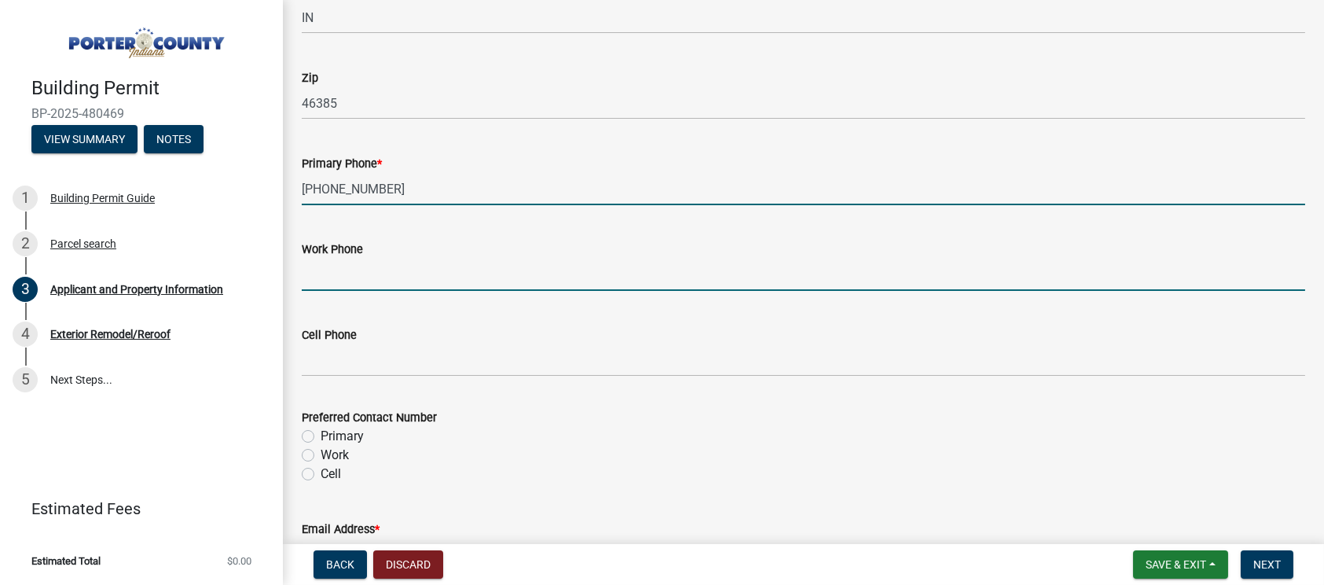
click at [395, 261] on input "Work Phone" at bounding box center [803, 274] width 1003 height 32
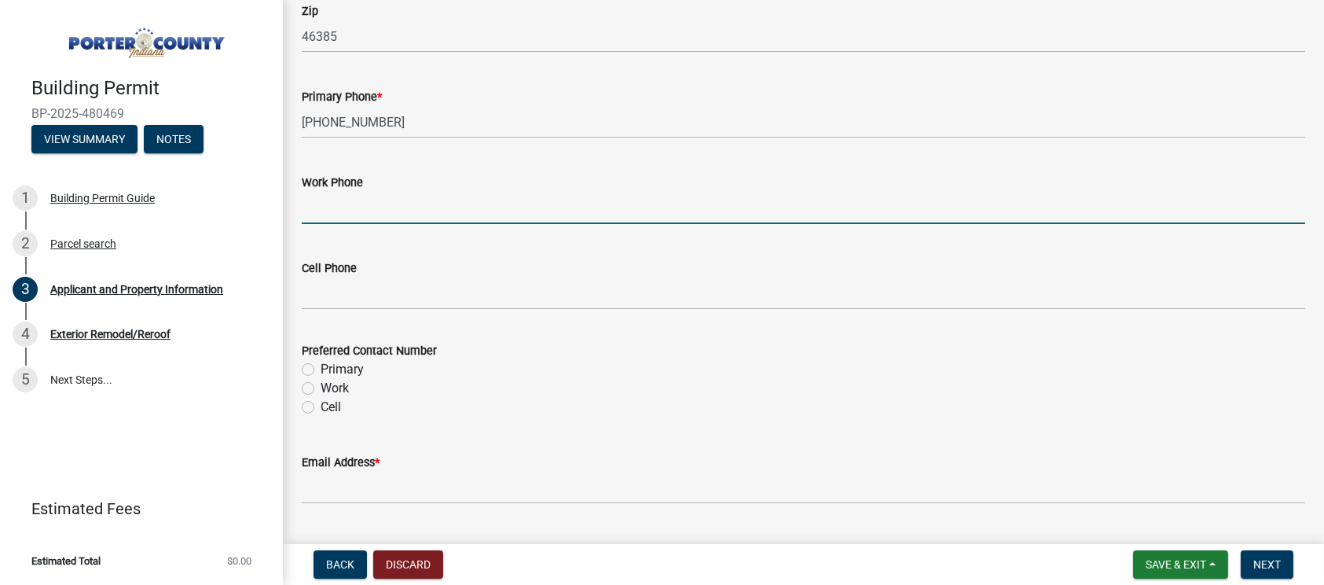
scroll to position [2062, 0]
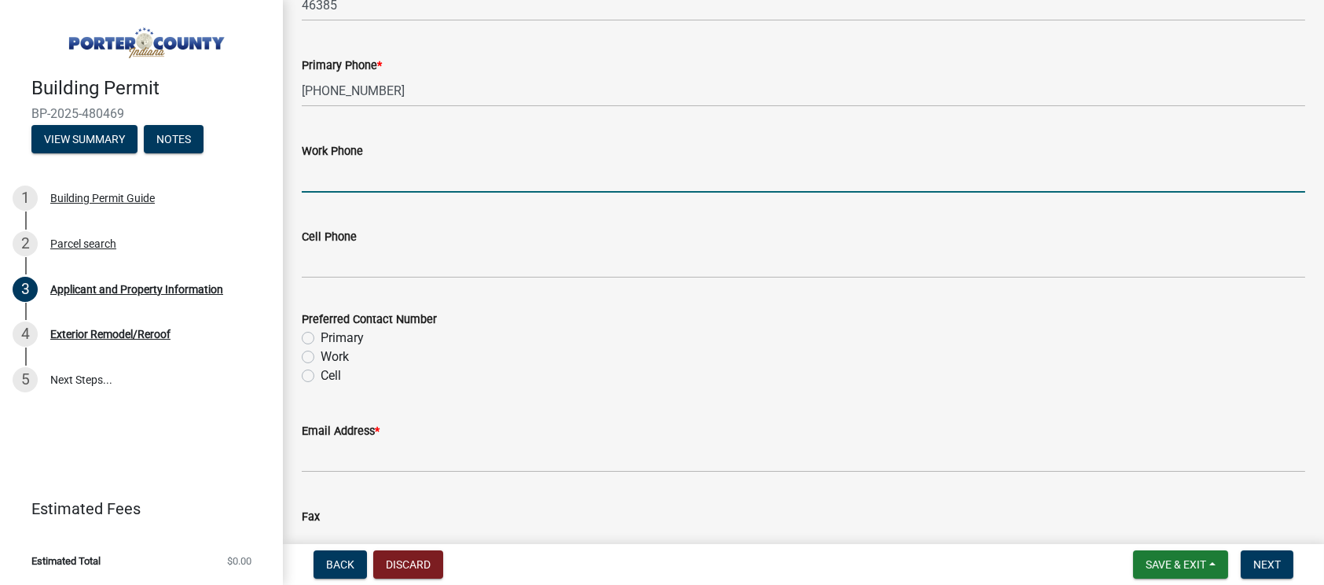
click at [321, 334] on label "Primary" at bounding box center [342, 337] width 43 height 19
click at [321, 334] on input "Primary" at bounding box center [326, 333] width 10 height 10
radio input "true"
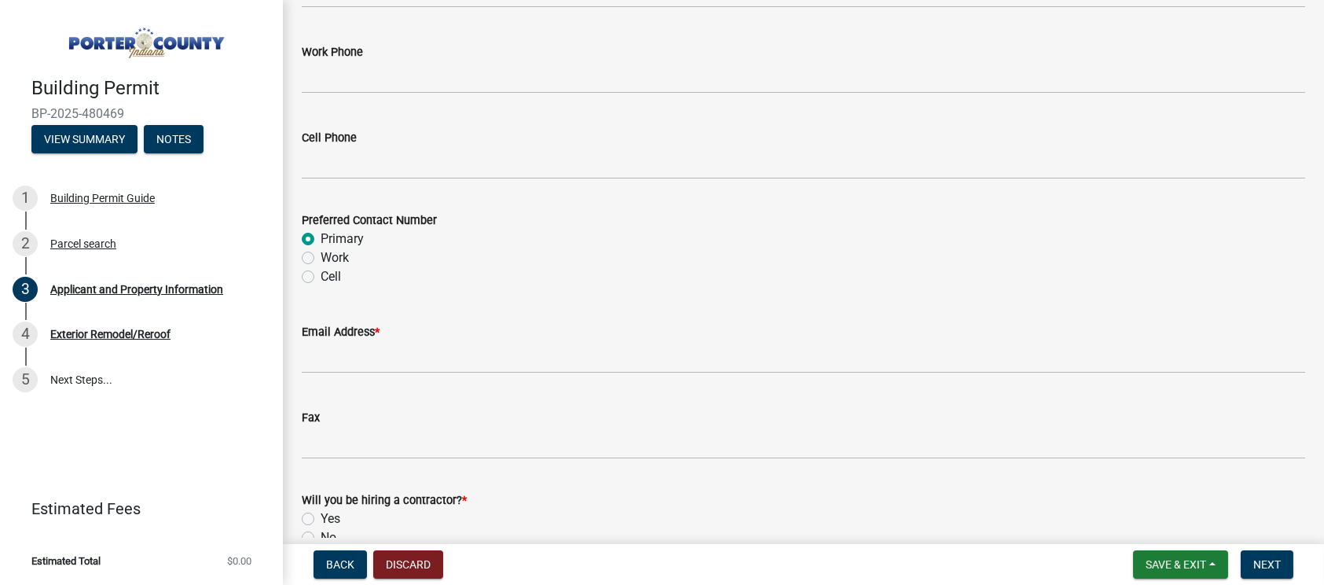
scroll to position [2259, 0]
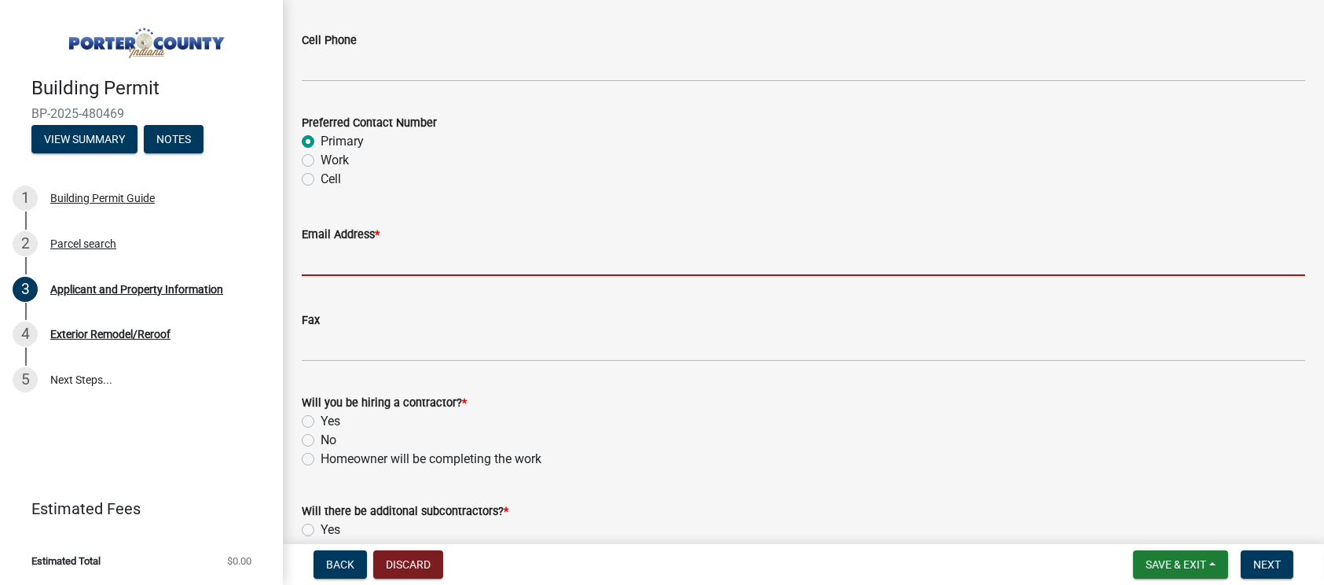
click at [347, 263] on input "Email Address *" at bounding box center [803, 260] width 1003 height 32
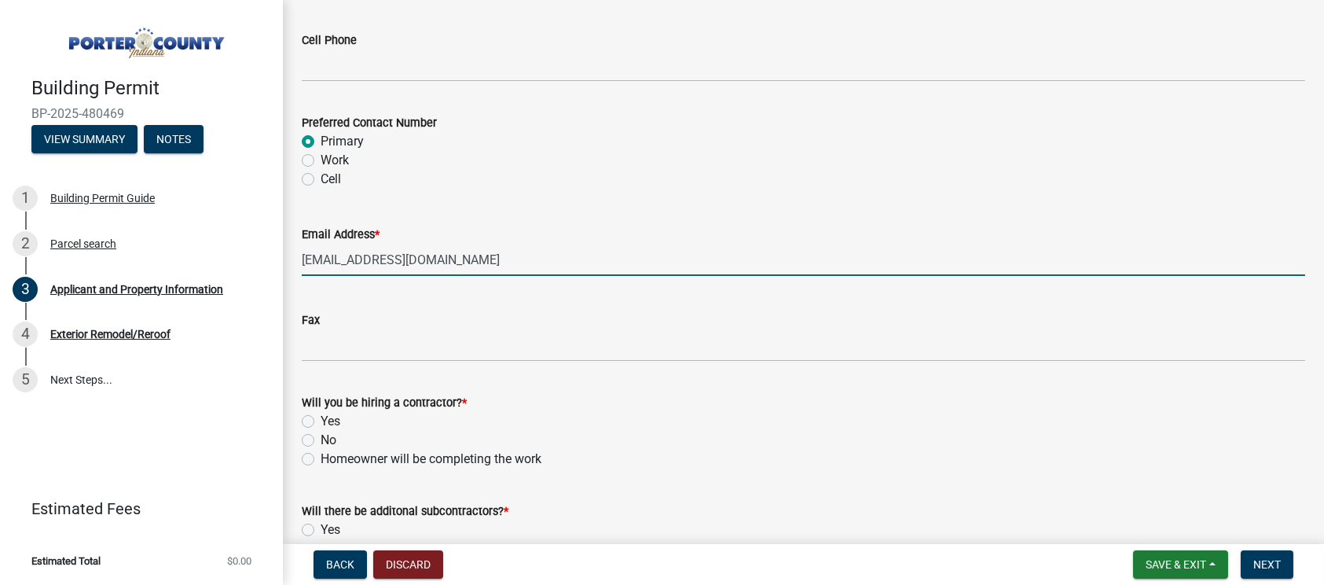
type input "[EMAIL_ADDRESS][DOMAIN_NAME]"
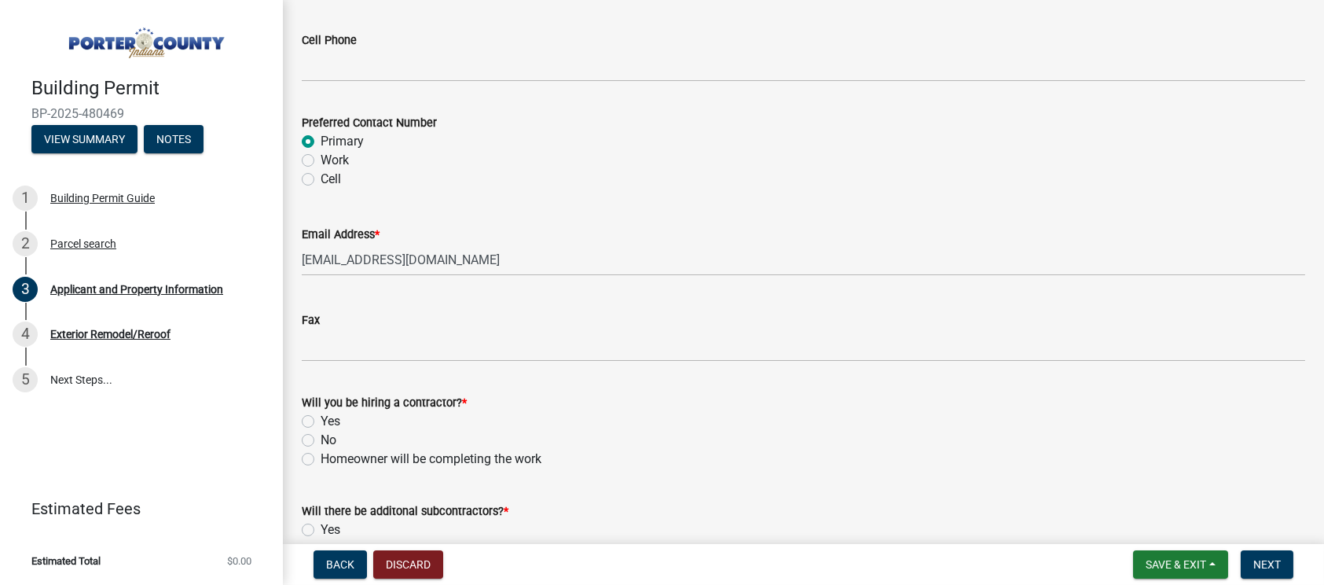
click at [568, 446] on div "No" at bounding box center [803, 440] width 1003 height 19
drag, startPoint x: 298, startPoint y: 418, endPoint x: 310, endPoint y: 418, distance: 12.6
click at [303, 418] on div "Will you be hiring a contractor? * Yes No Homeowner will be completing the work" at bounding box center [803, 421] width 1027 height 94
click at [321, 418] on label "Yes" at bounding box center [331, 421] width 20 height 19
click at [321, 418] on input "Yes" at bounding box center [326, 417] width 10 height 10
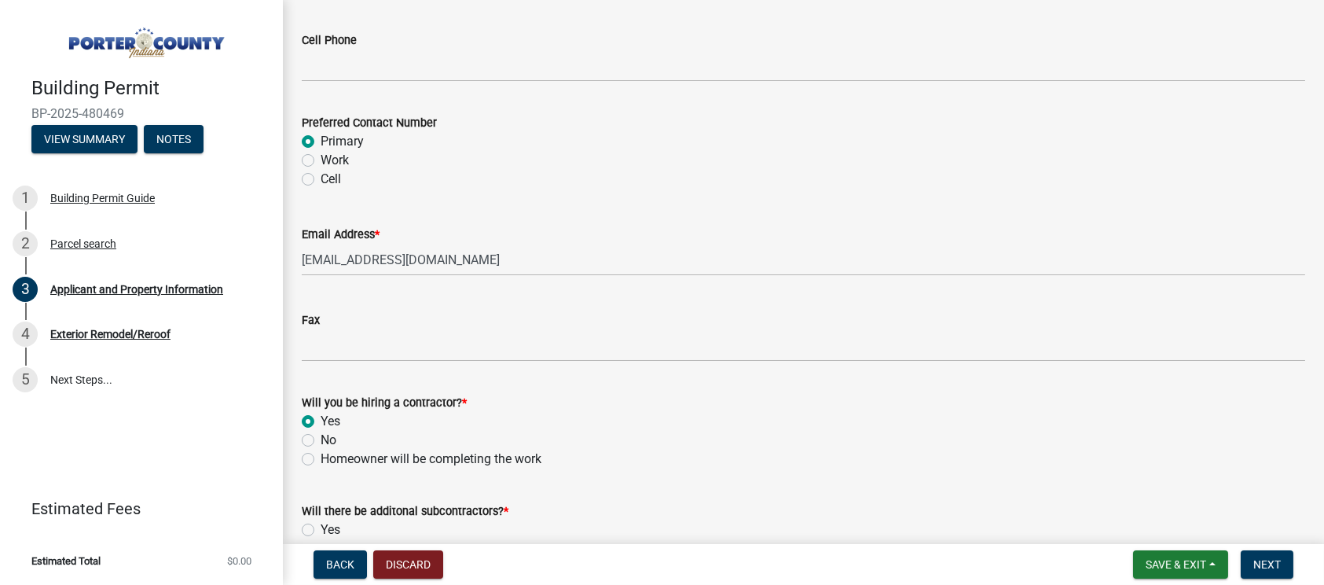
radio input "true"
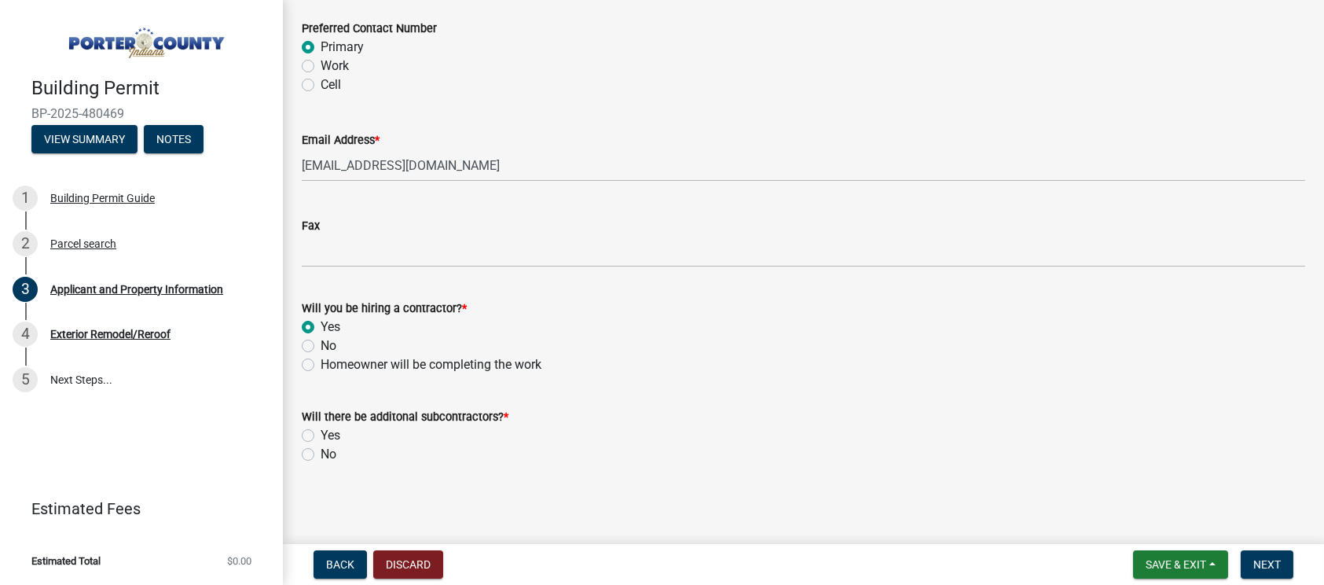
click at [321, 452] on label "No" at bounding box center [329, 454] width 16 height 19
click at [321, 452] on input "No" at bounding box center [326, 450] width 10 height 10
radio input "true"
click at [1283, 560] on button "Next" at bounding box center [1267, 564] width 53 height 28
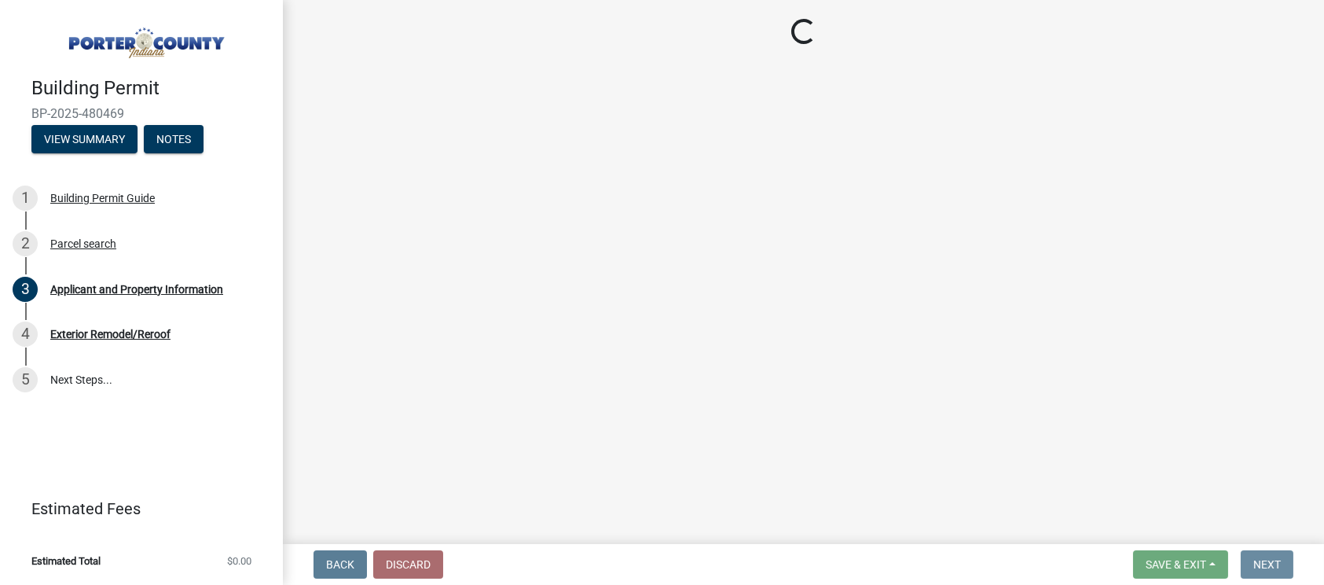
scroll to position [0, 0]
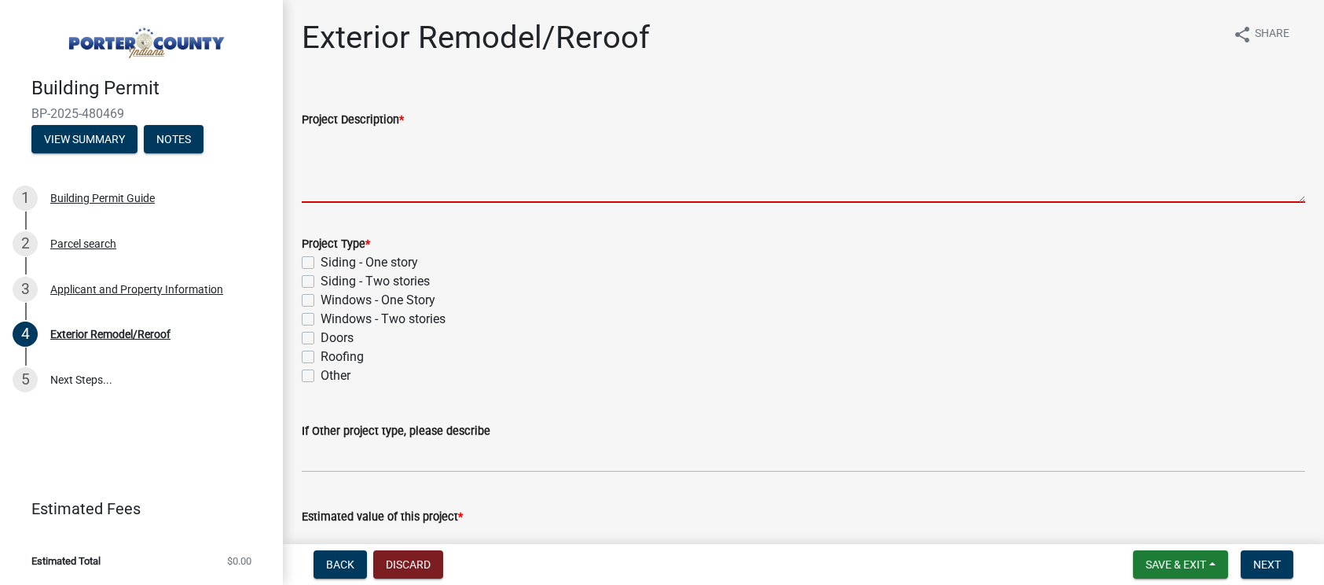
click at [340, 191] on textarea "Project Description *" at bounding box center [803, 166] width 1003 height 74
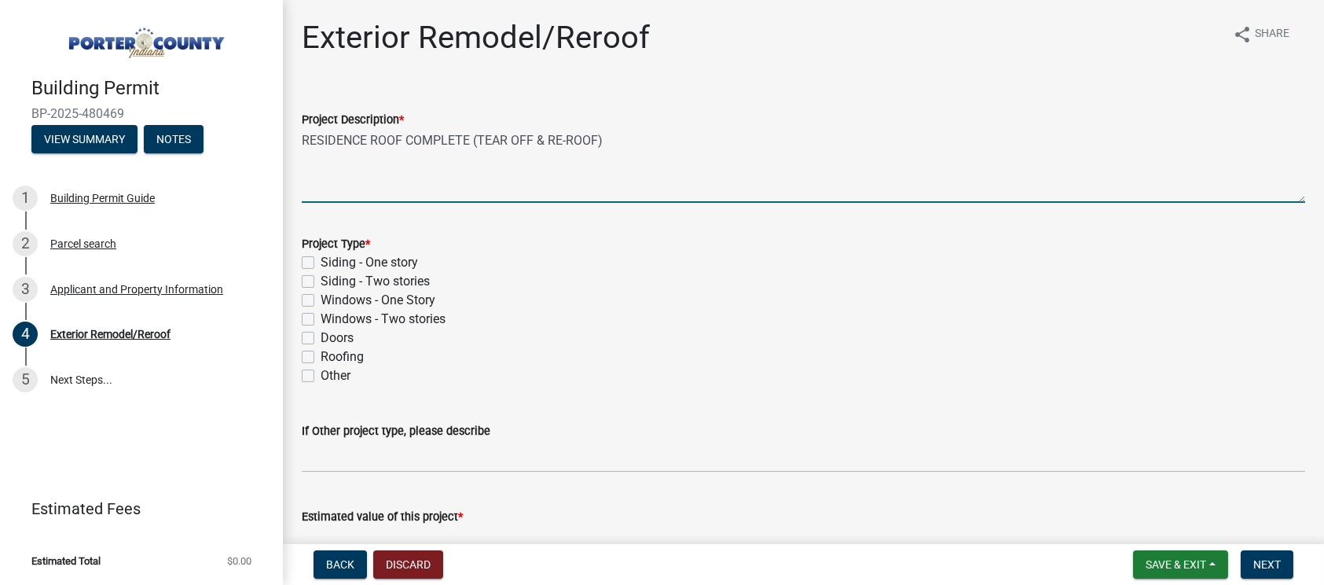
type textarea "RESIDENCE ROOF COMPLETE (TEAR OFF & RE-ROOF)"
click at [321, 354] on label "Roofing" at bounding box center [342, 356] width 43 height 19
click at [321, 354] on input "Roofing" at bounding box center [326, 352] width 10 height 10
checkbox input "true"
checkbox input "false"
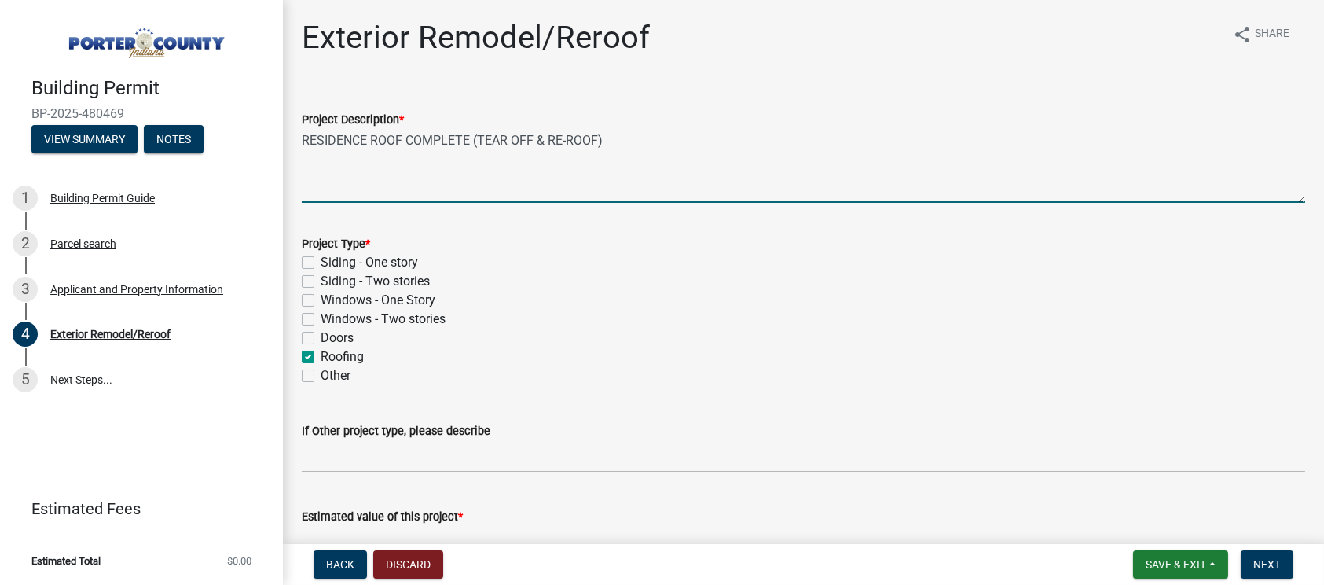
checkbox input "false"
checkbox input "true"
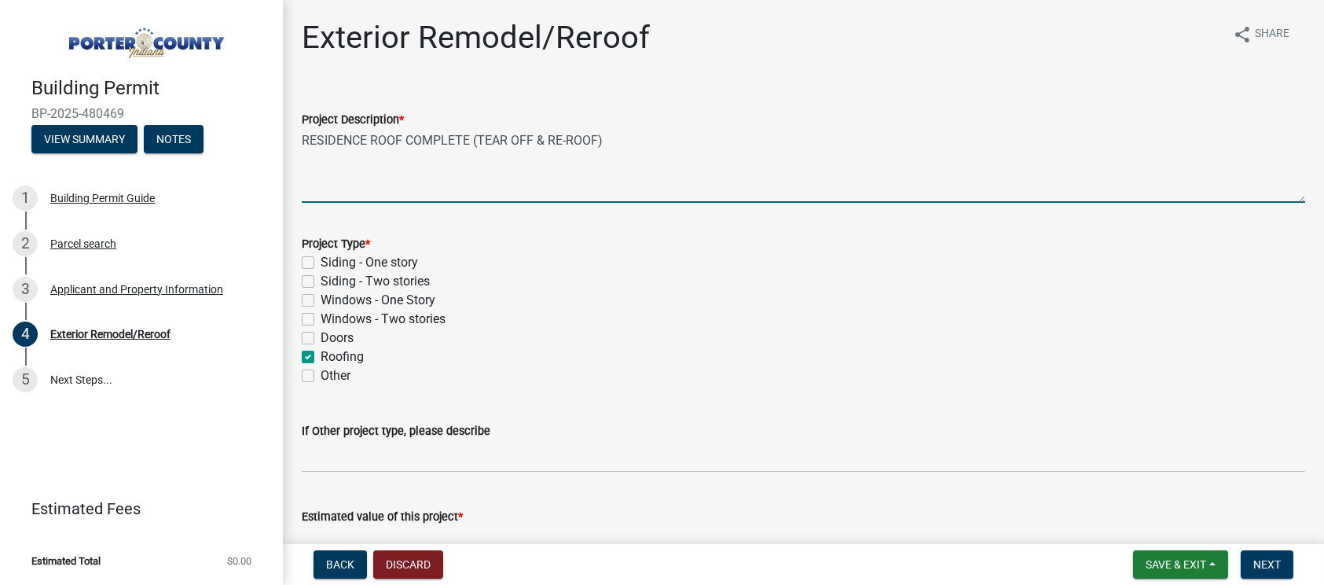
checkbox input "false"
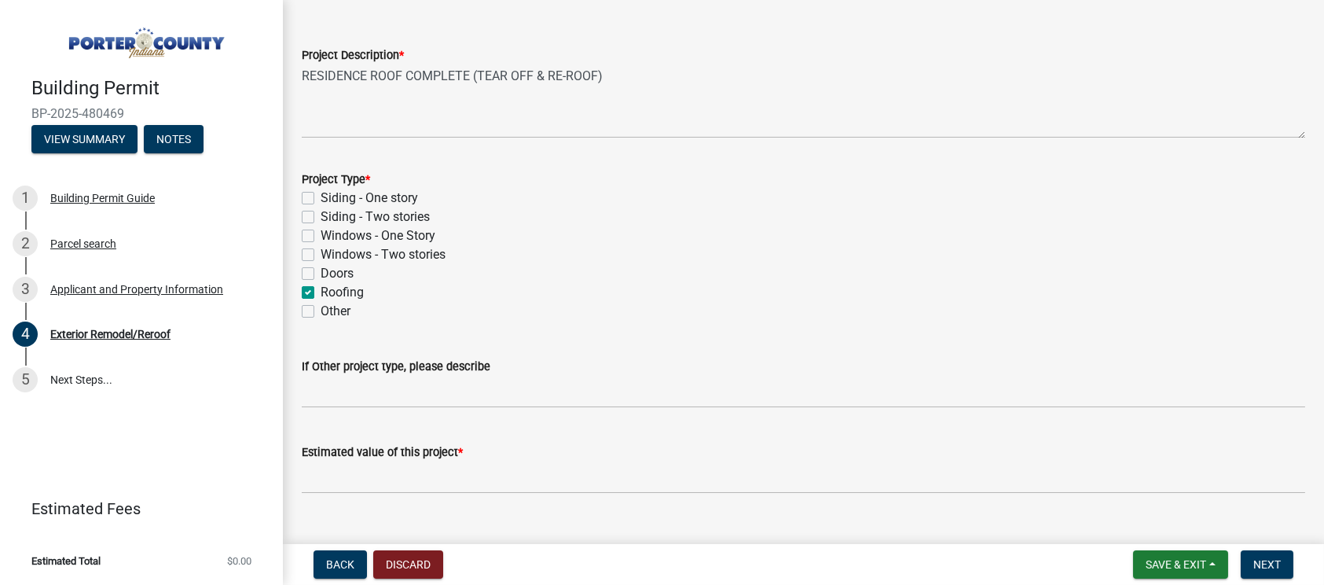
scroll to position [95, 0]
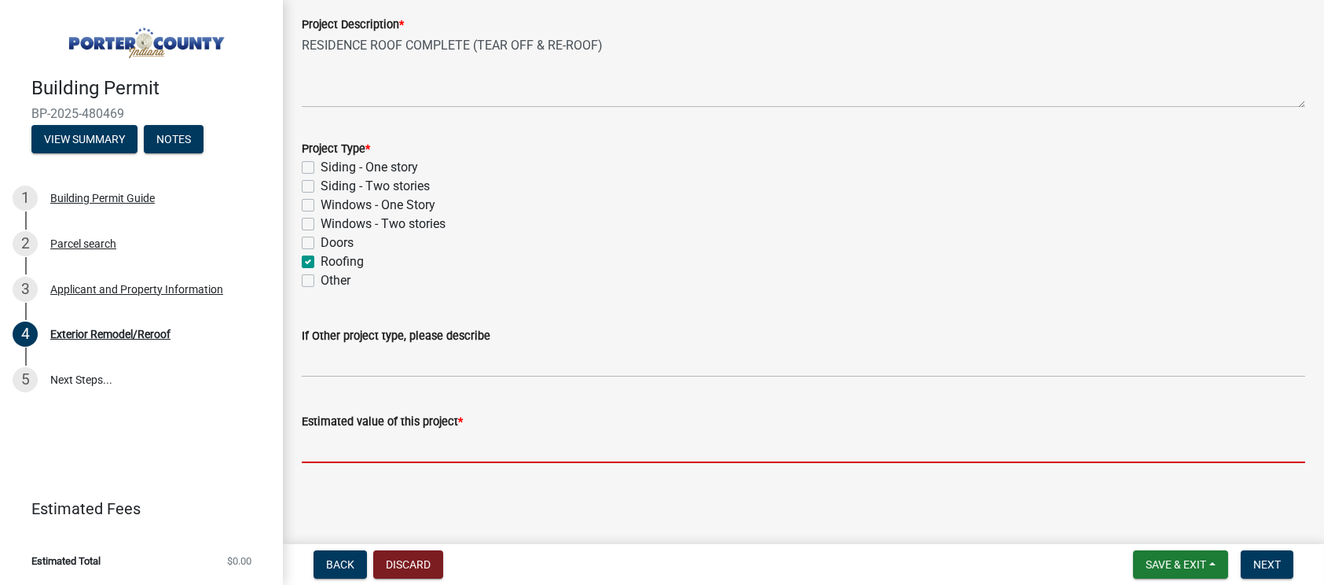
click at [342, 446] on input "text" at bounding box center [803, 447] width 1003 height 32
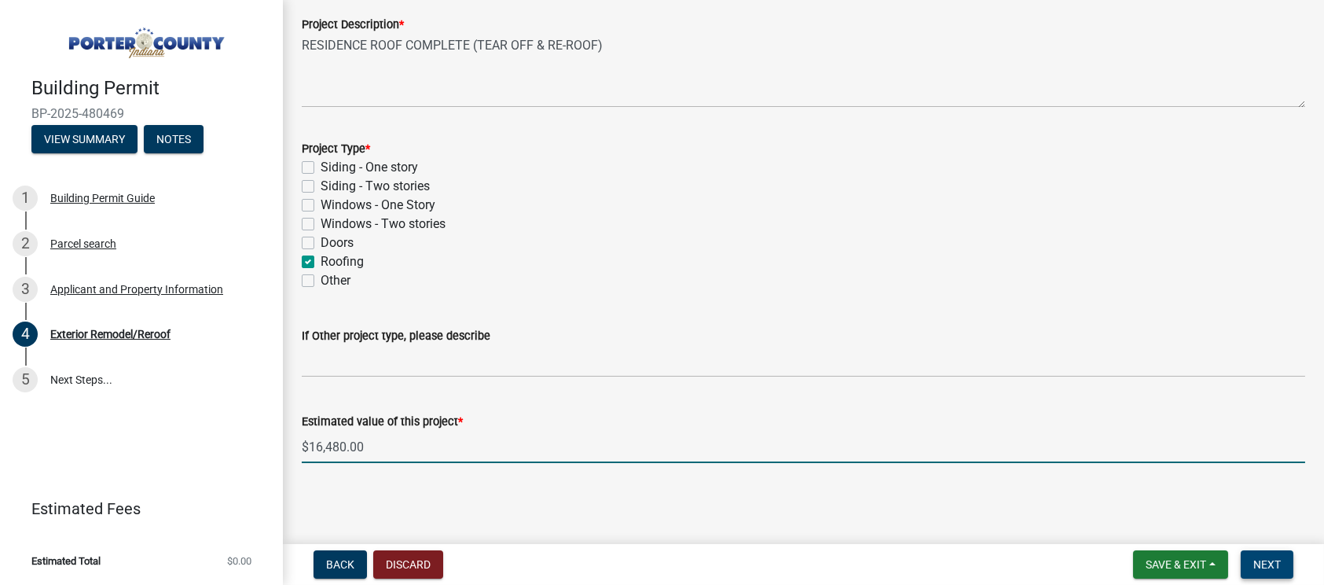
type input "16480"
click at [1281, 562] on button "Next" at bounding box center [1267, 564] width 53 height 28
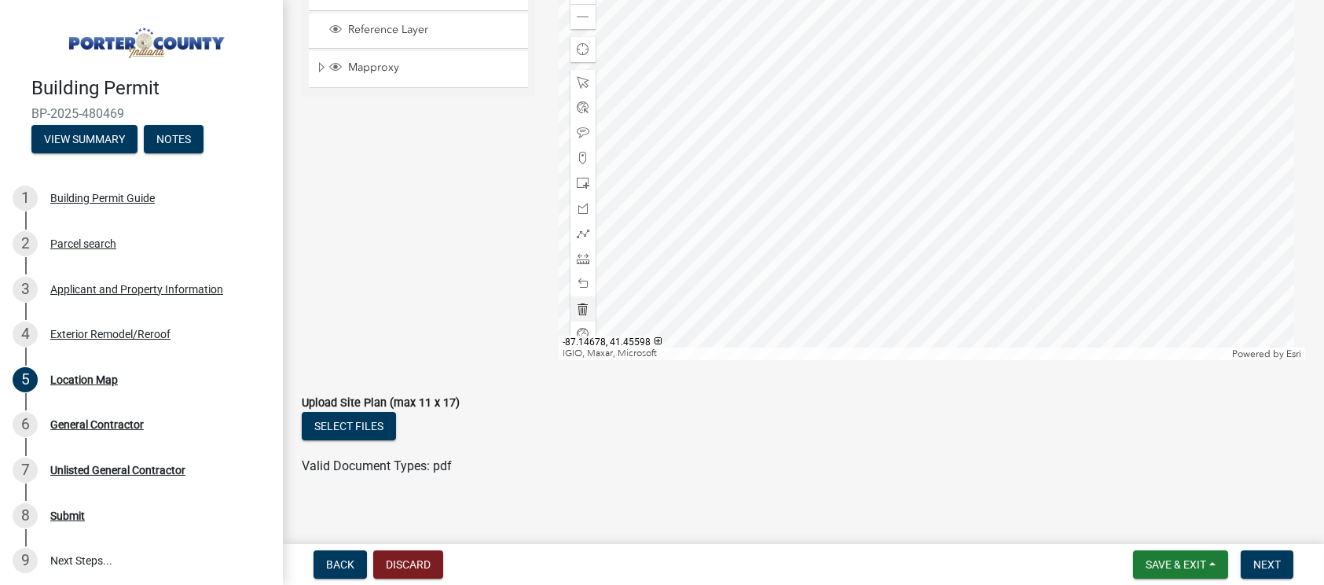
scroll to position [253, 0]
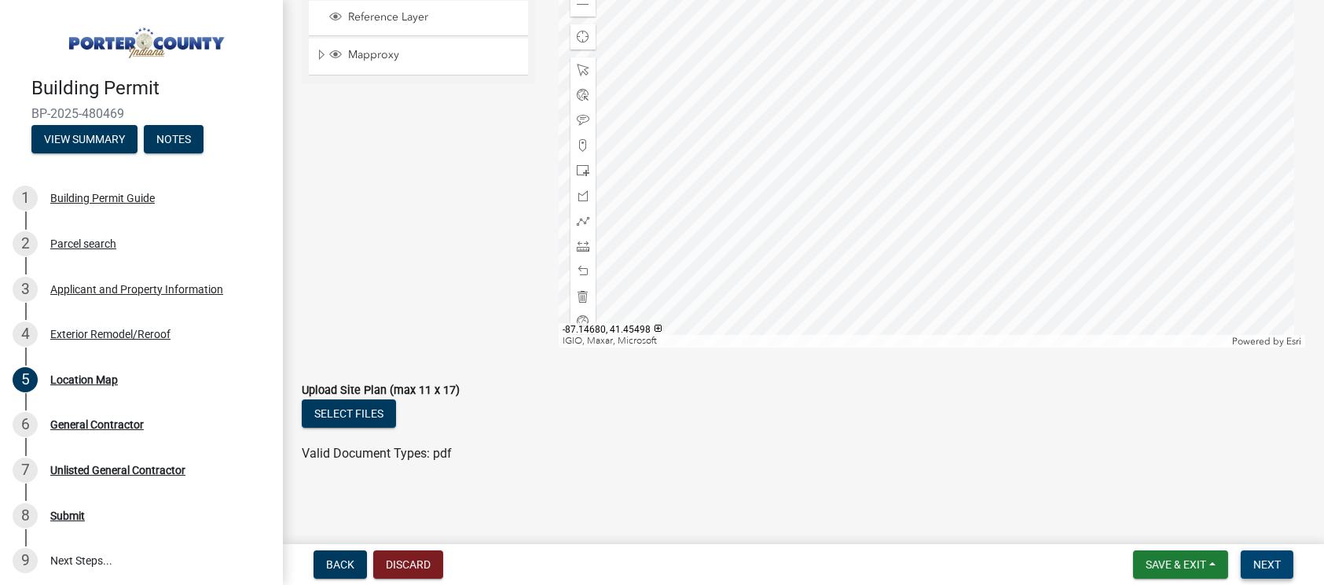
click at [1276, 559] on span "Next" at bounding box center [1266, 564] width 27 height 13
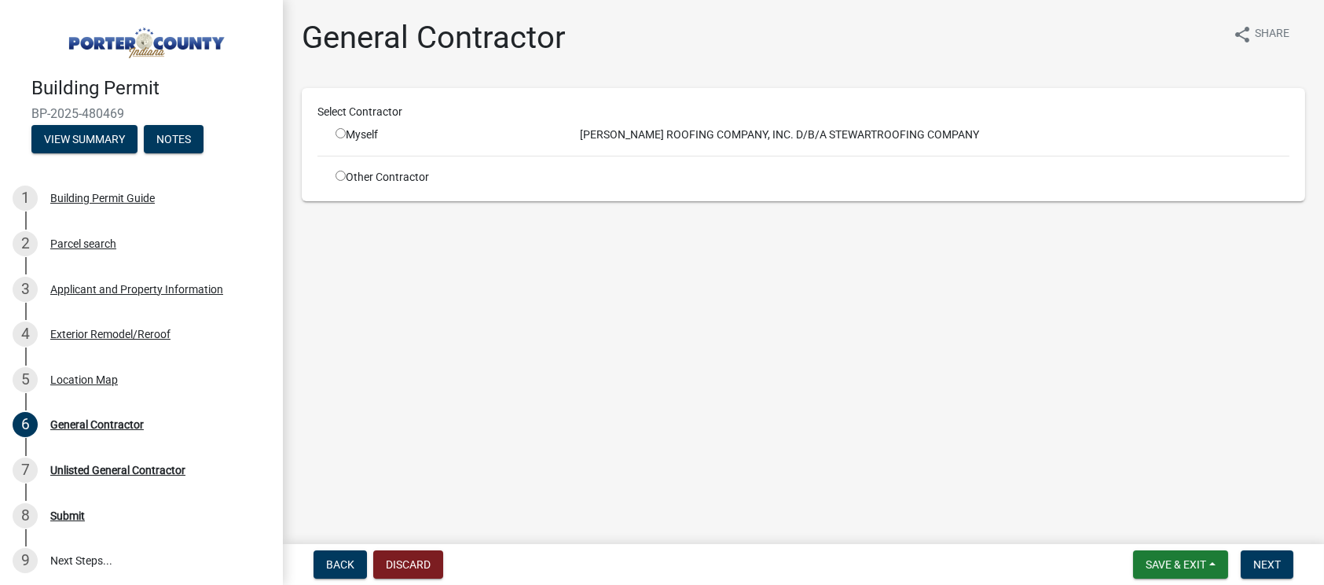
click at [336, 134] on input "radio" at bounding box center [340, 133] width 10 height 10
radio input "true"
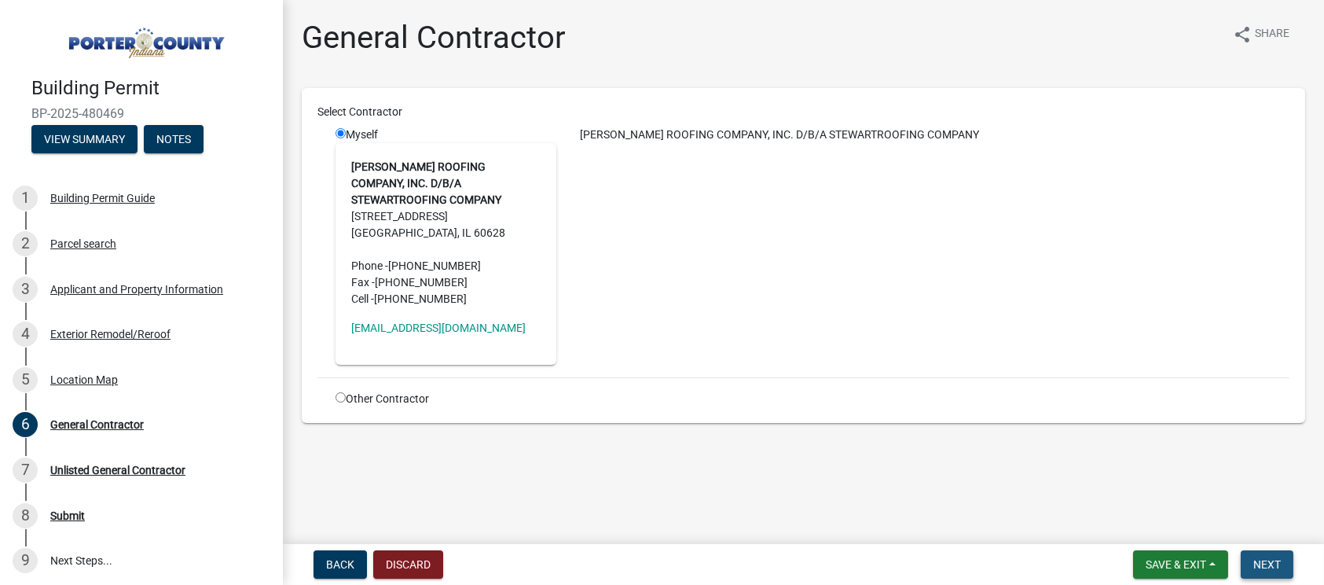
click at [1279, 559] on span "Next" at bounding box center [1266, 564] width 27 height 13
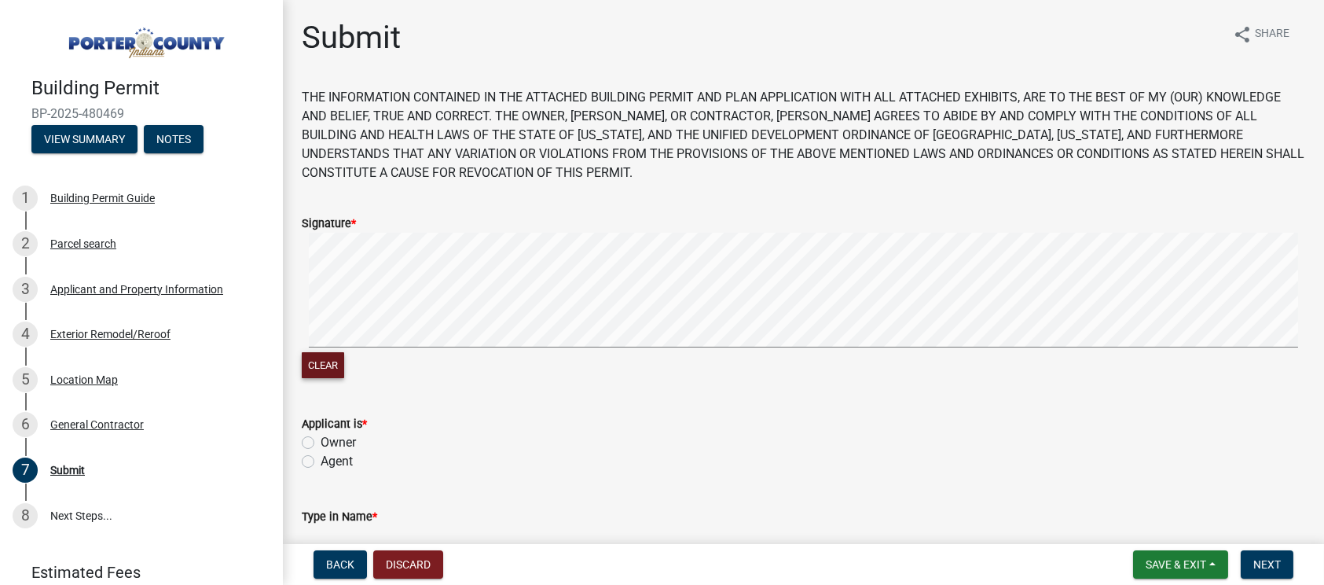
click at [327, 363] on button "Clear" at bounding box center [323, 365] width 42 height 26
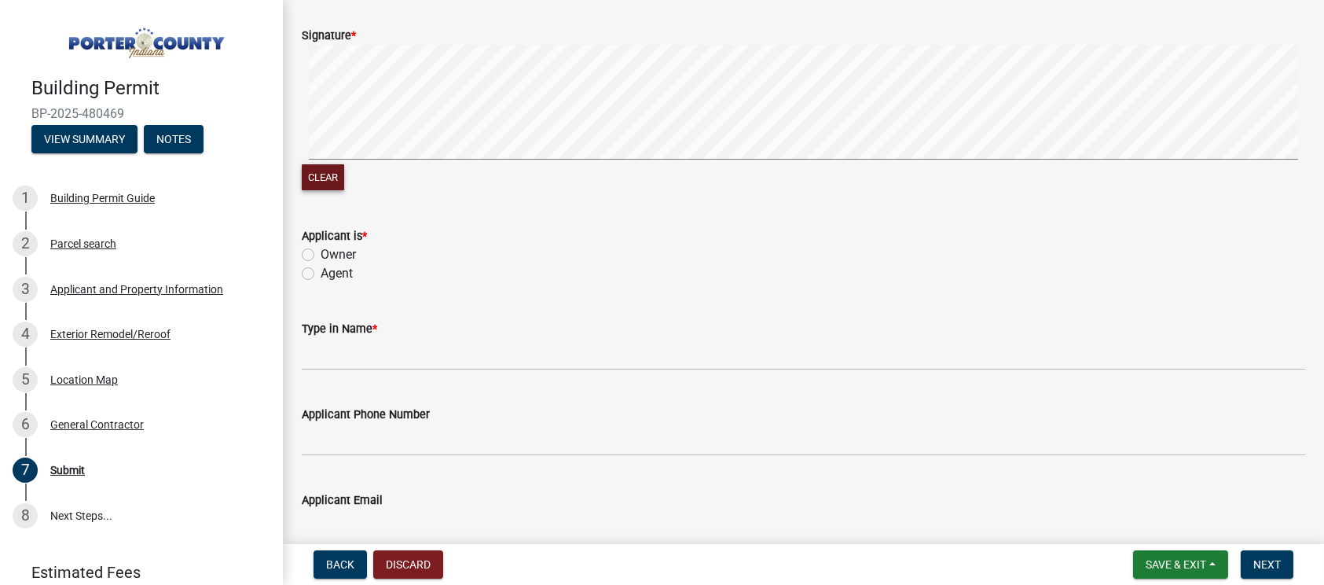
scroll to position [196, 0]
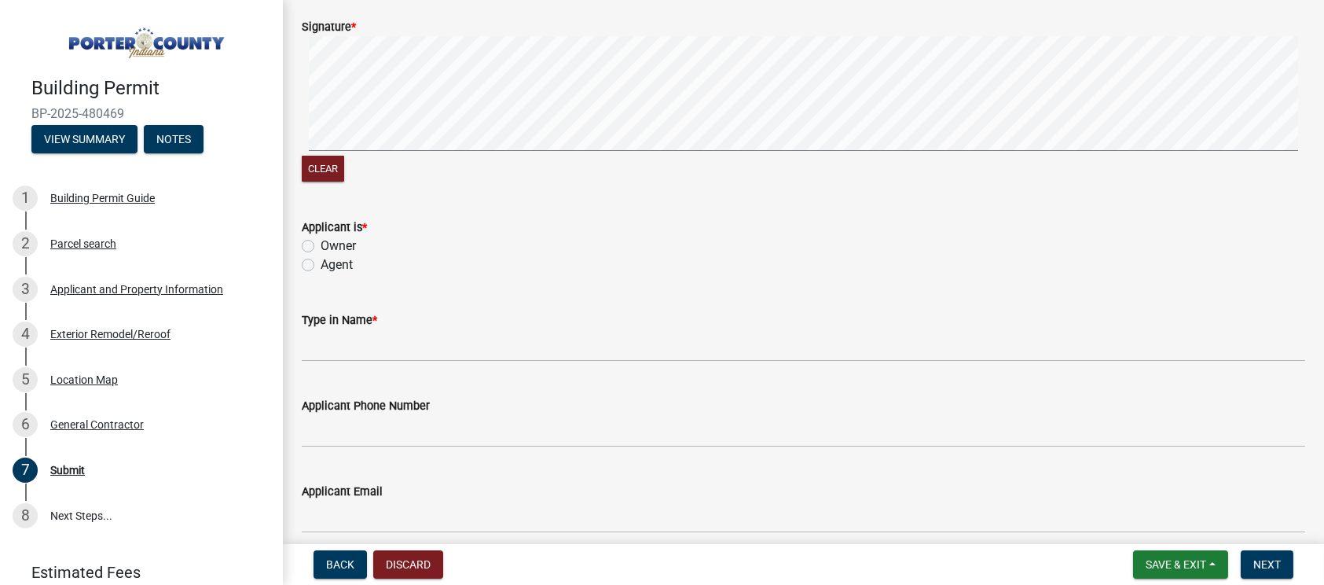
click at [321, 261] on label "Agent" at bounding box center [337, 264] width 32 height 19
click at [321, 261] on input "Agent" at bounding box center [326, 260] width 10 height 10
radio input "true"
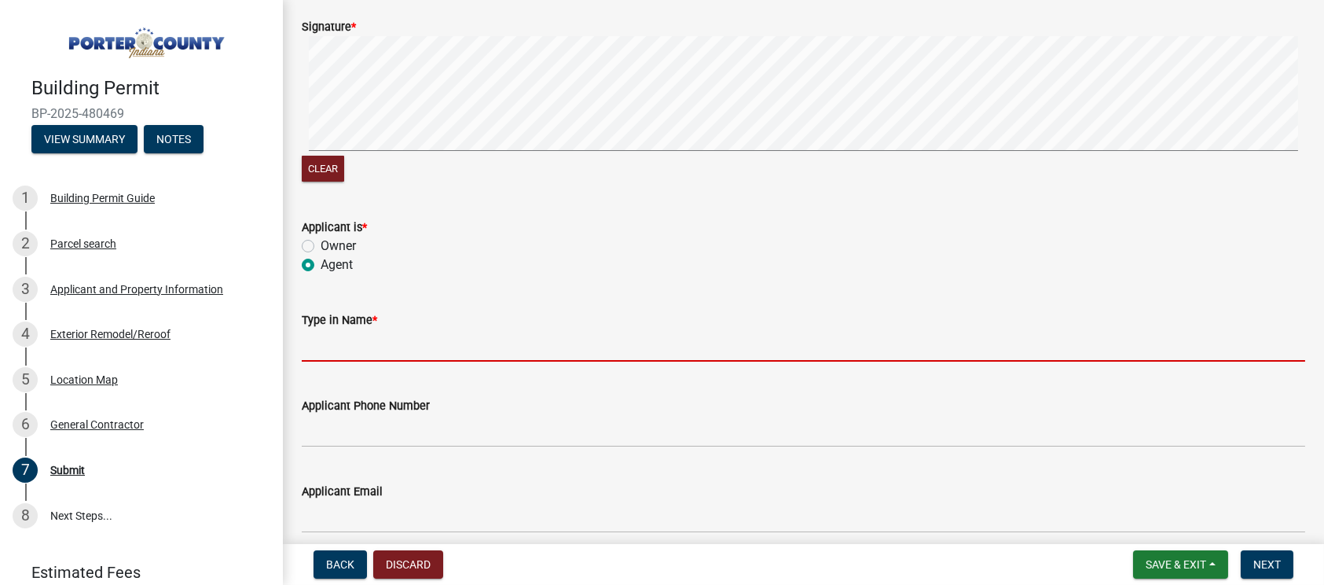
click at [363, 350] on input "Type in Name *" at bounding box center [803, 345] width 1003 height 32
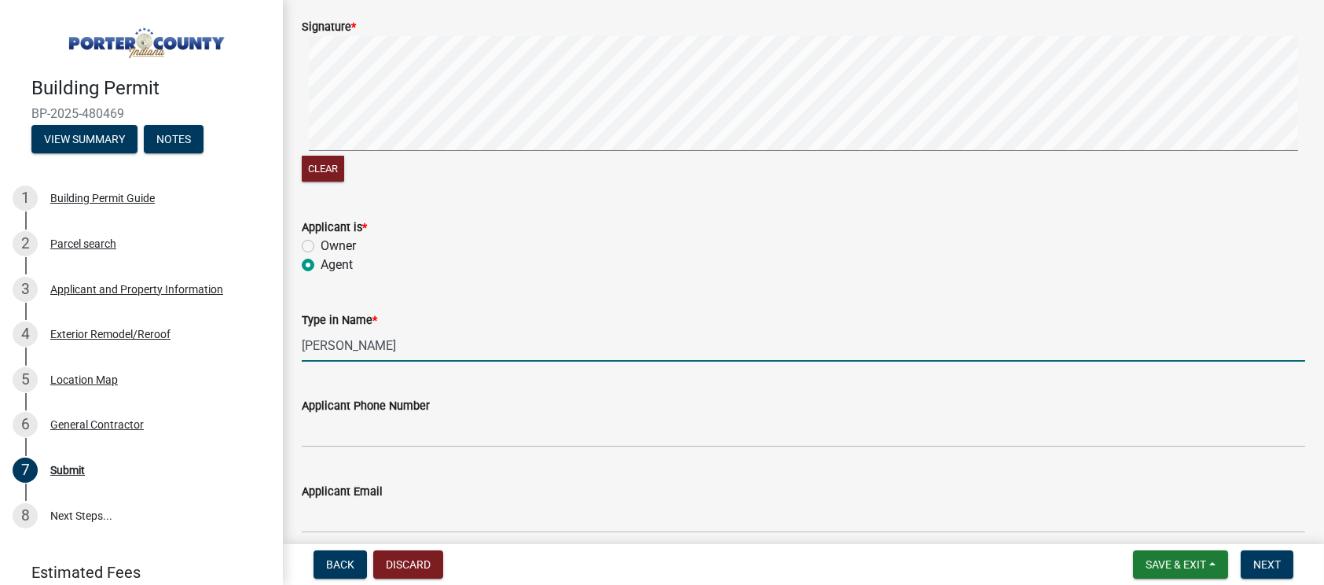
type input "[PERSON_NAME]"
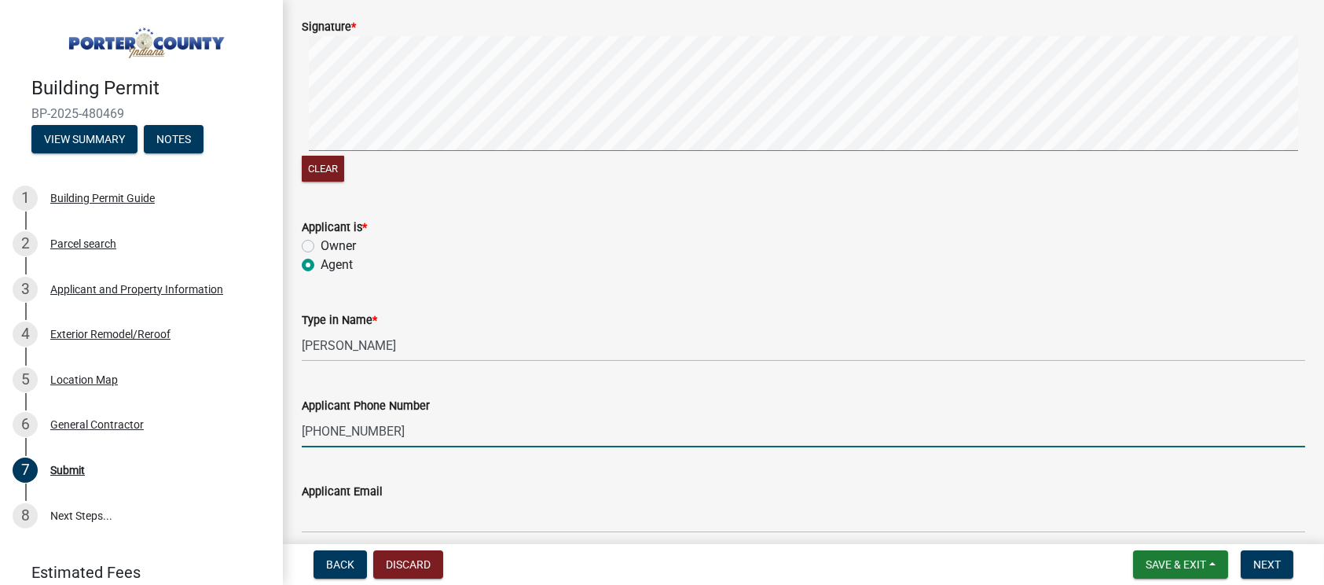
type input "[PHONE_NUMBER]"
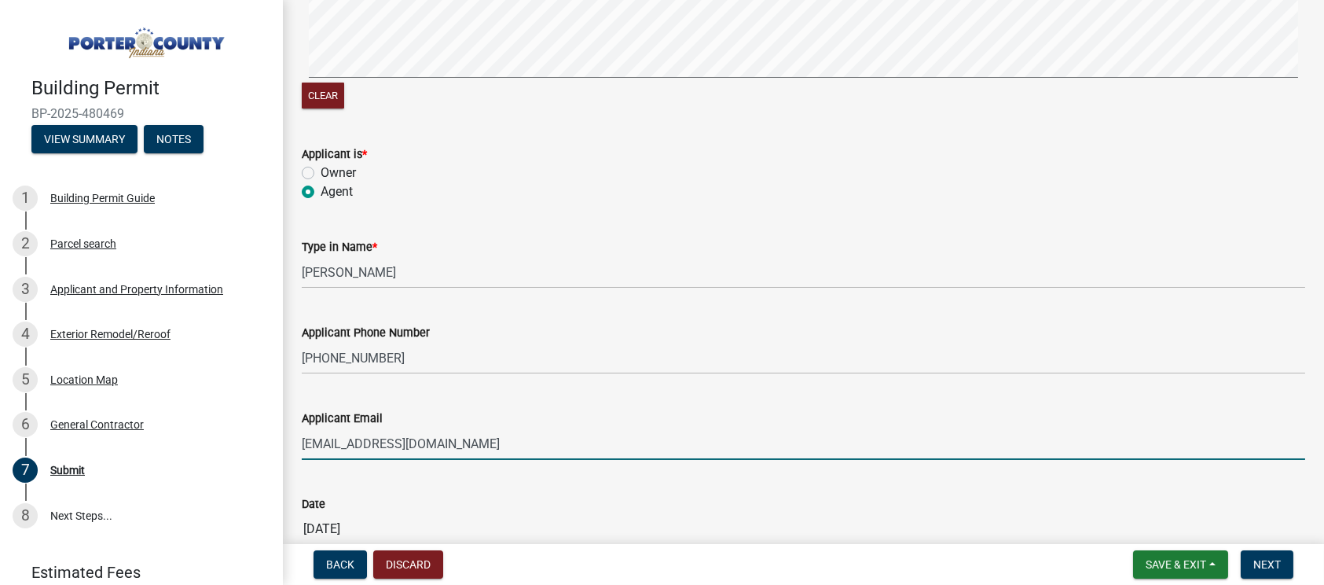
scroll to position [362, 0]
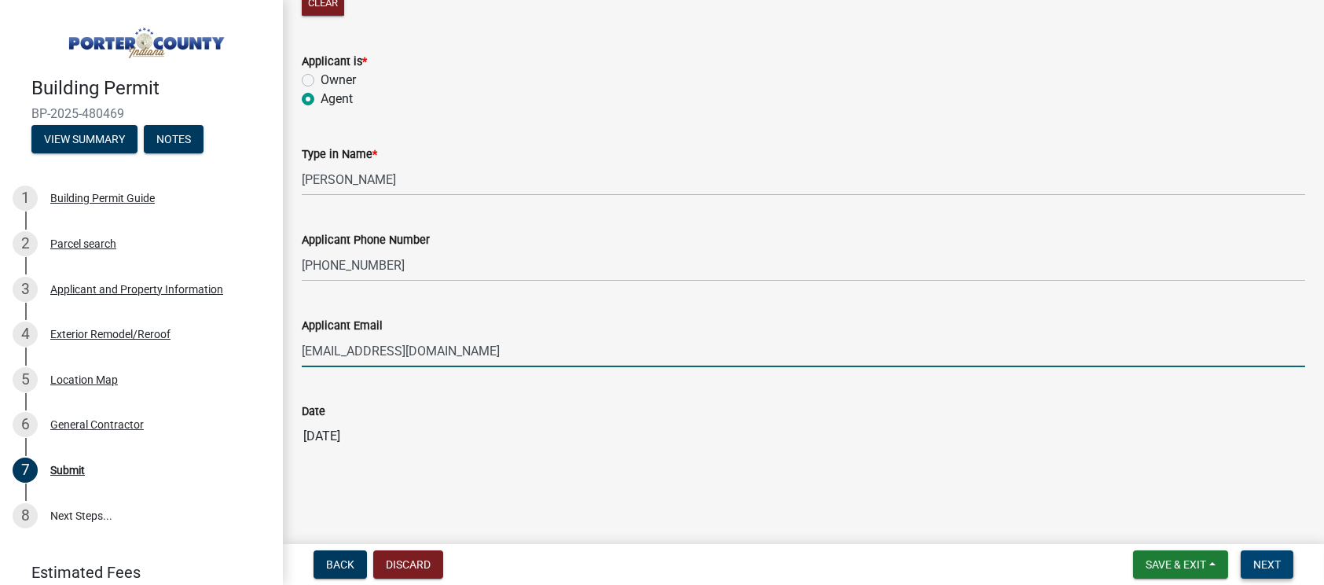
type input "[EMAIL_ADDRESS][DOMAIN_NAME]"
click at [1264, 566] on span "Next" at bounding box center [1266, 564] width 27 height 13
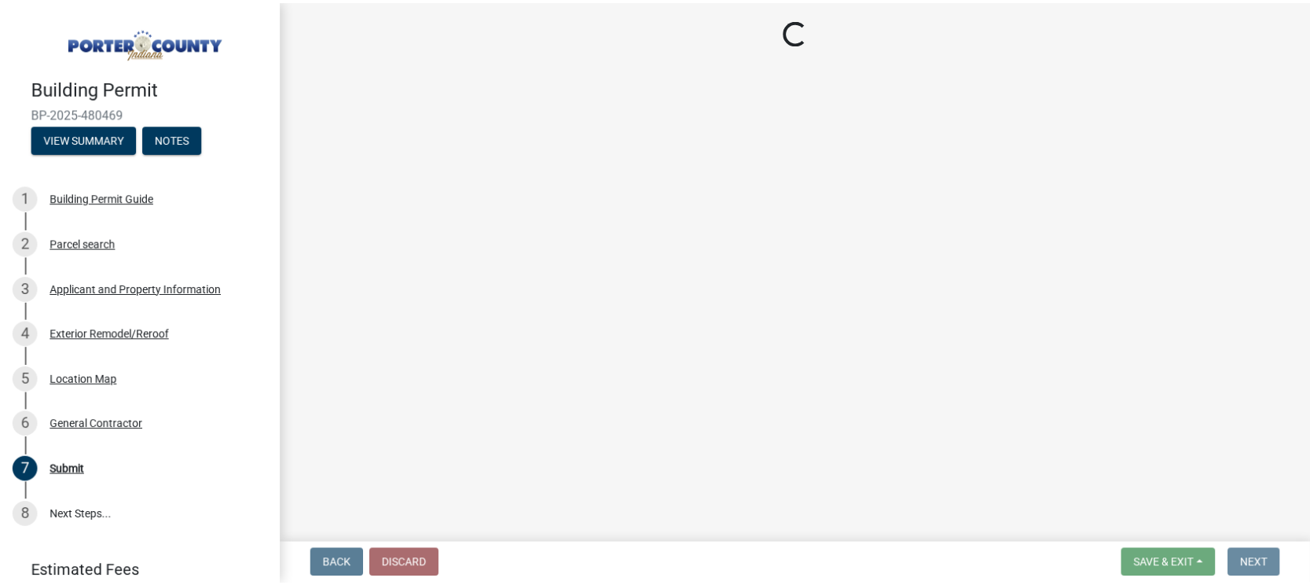
scroll to position [0, 0]
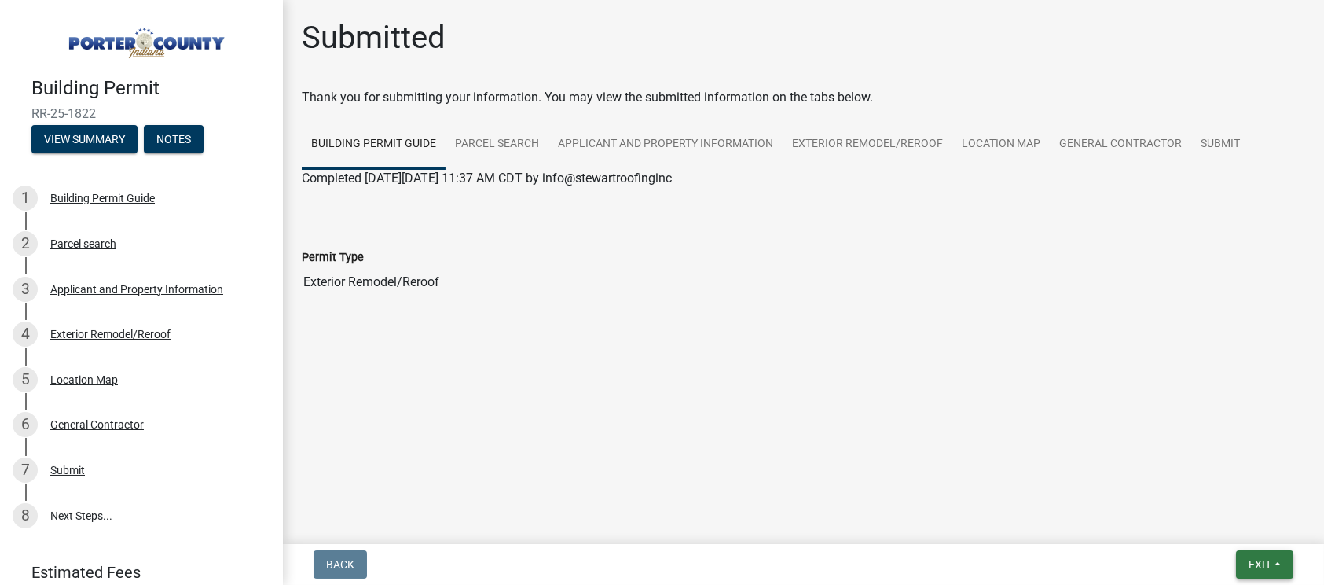
click at [1268, 566] on span "Exit" at bounding box center [1259, 564] width 23 height 13
click at [1256, 522] on button "Save & Exit" at bounding box center [1231, 523] width 126 height 38
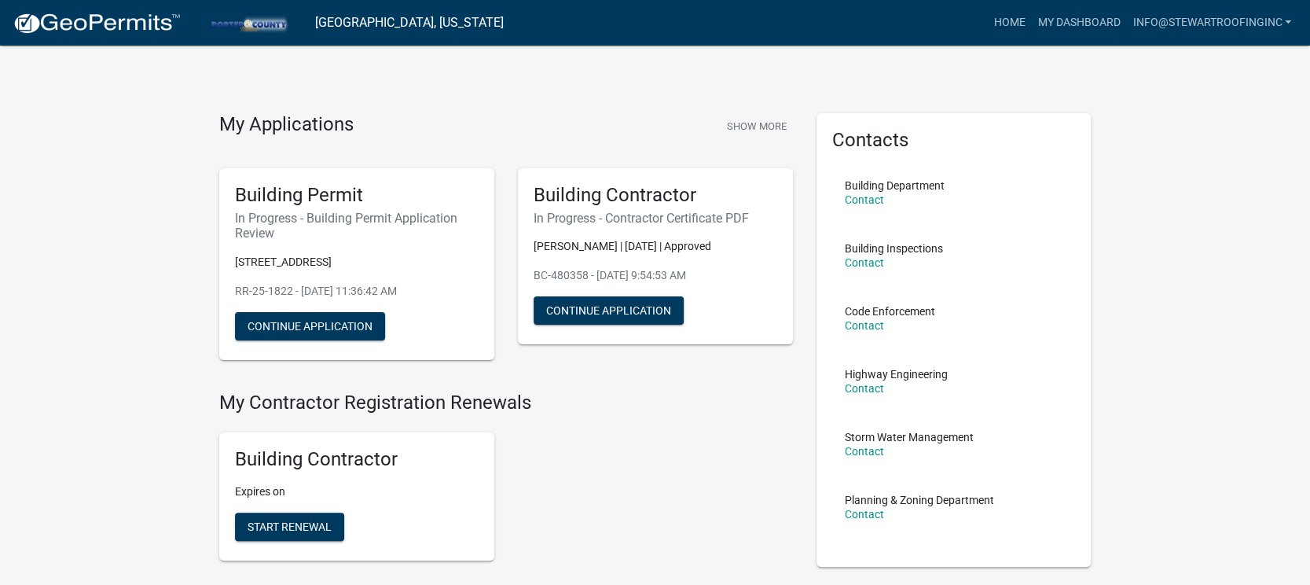
click at [717, 479] on div "Building Contractor Expires on Start Renewal" at bounding box center [505, 496] width 597 height 153
click at [709, 464] on div "Building Contractor Expires on Start Renewal" at bounding box center [505, 496] width 597 height 153
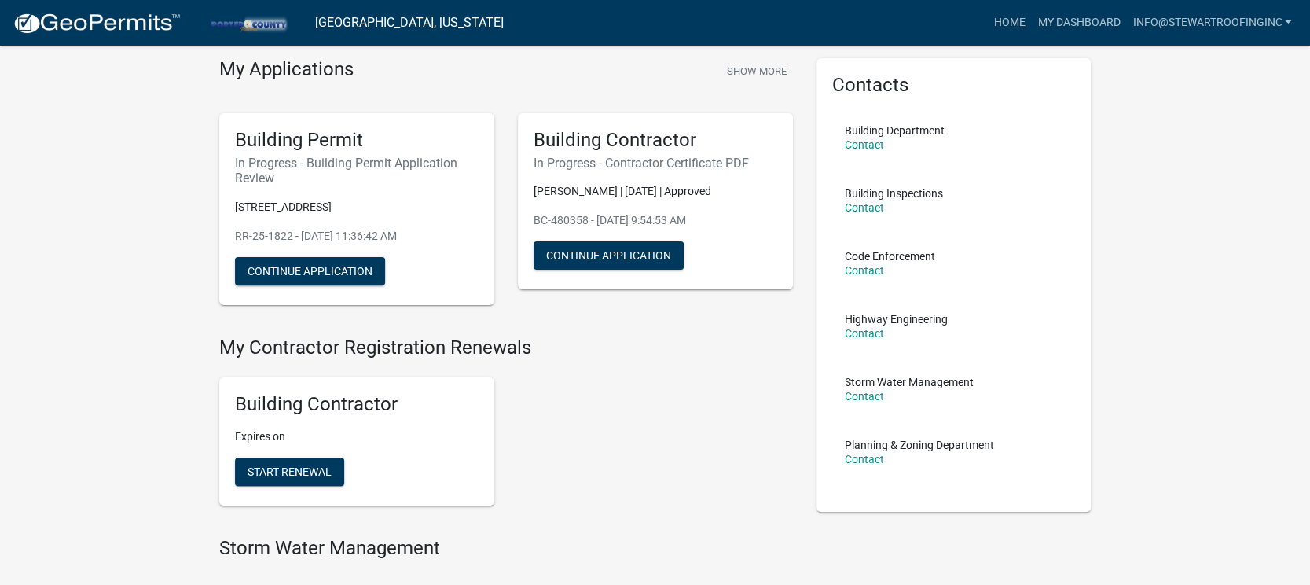
scroll to position [98, 0]
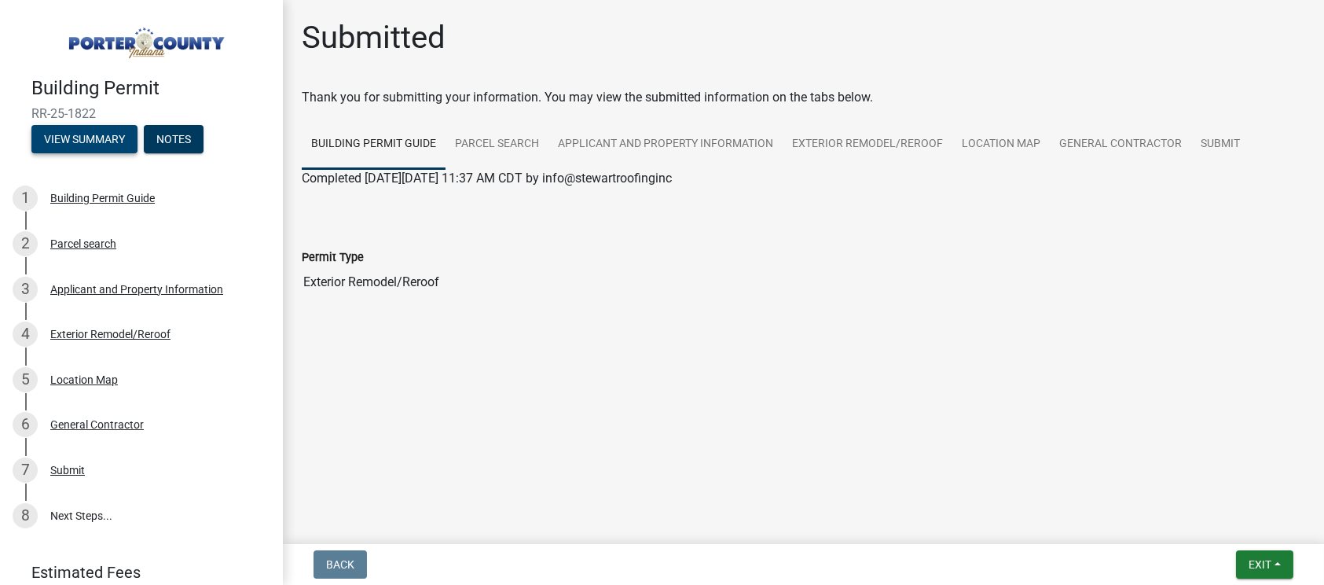
click at [93, 130] on button "View Summary" at bounding box center [84, 139] width 106 height 28
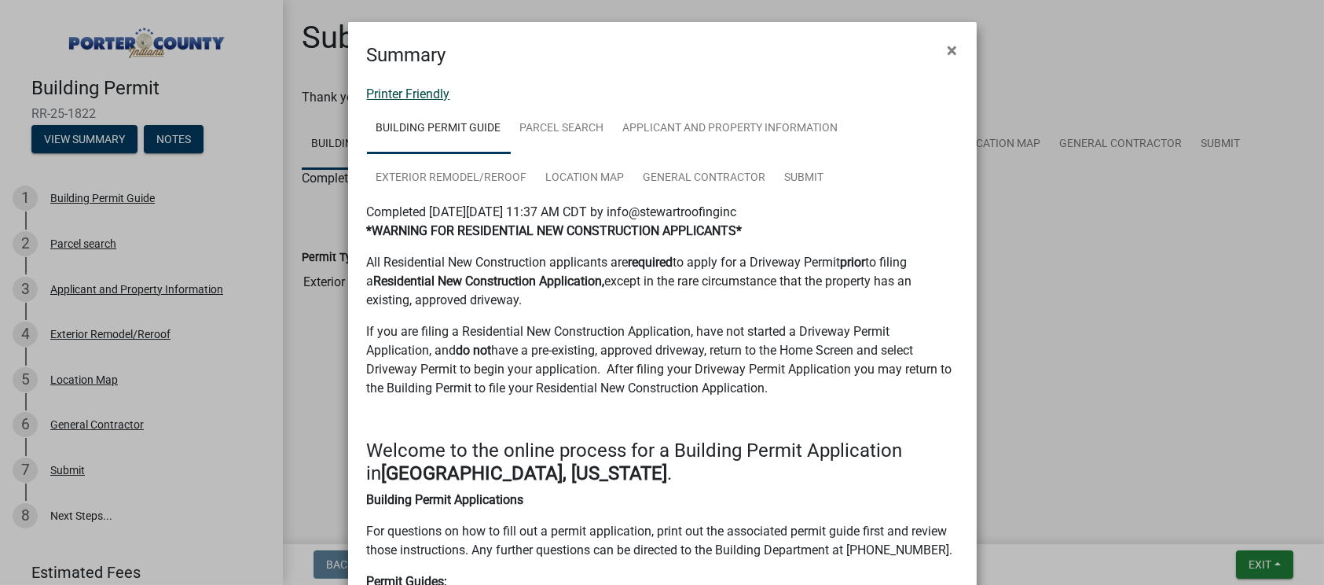
click at [398, 89] on link "Printer Friendly" at bounding box center [408, 93] width 83 height 15
